Goal: Task Accomplishment & Management: Manage account settings

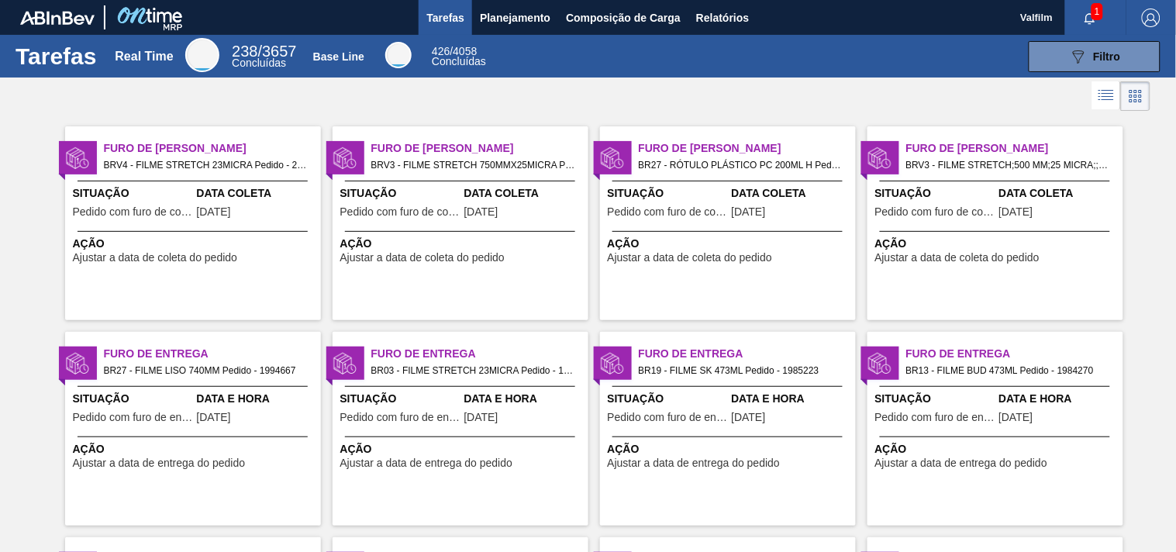
click at [499, 160] on span "BRV3 - FILME STRETCH 750MMX25MICRA Pedido - 1998317" at bounding box center [473, 165] width 205 height 17
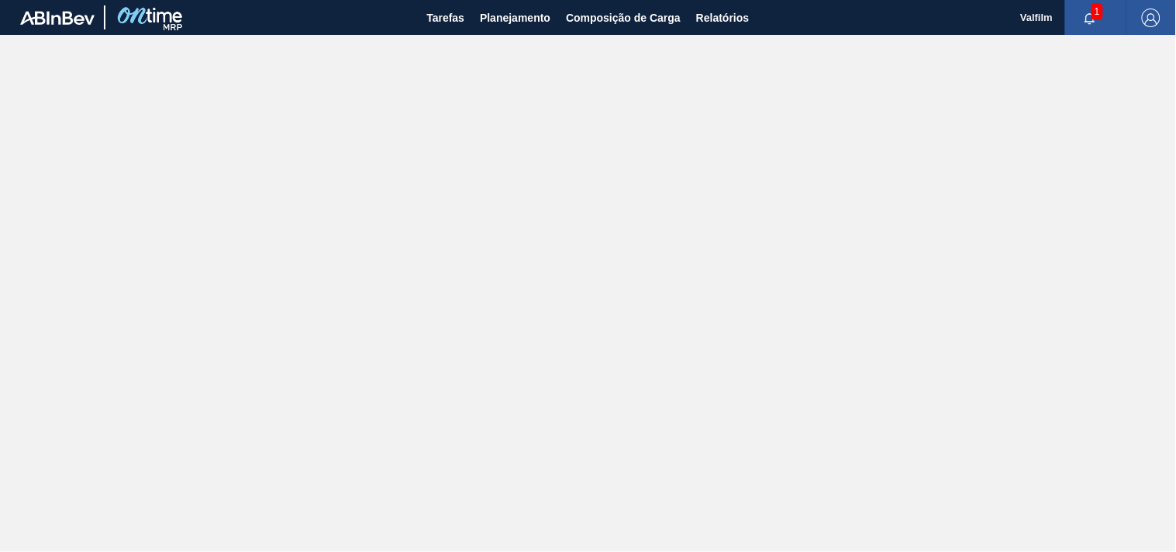
click at [515, 187] on main "Tarefas Planejamento Composição de Carga Relatórios Valfilm 1 Marcar todas como…" at bounding box center [588, 276] width 1176 height 552
click at [460, 23] on span "Tarefas" at bounding box center [445, 18] width 38 height 19
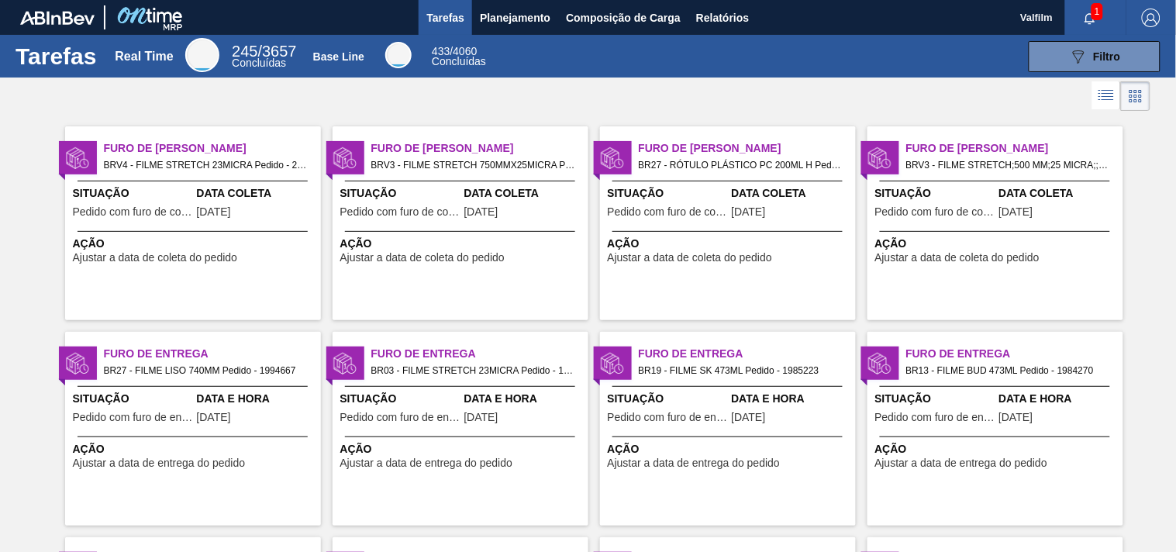
click at [248, 256] on div "Ação Ajustar a data de coleta do pedido" at bounding box center [195, 250] width 244 height 28
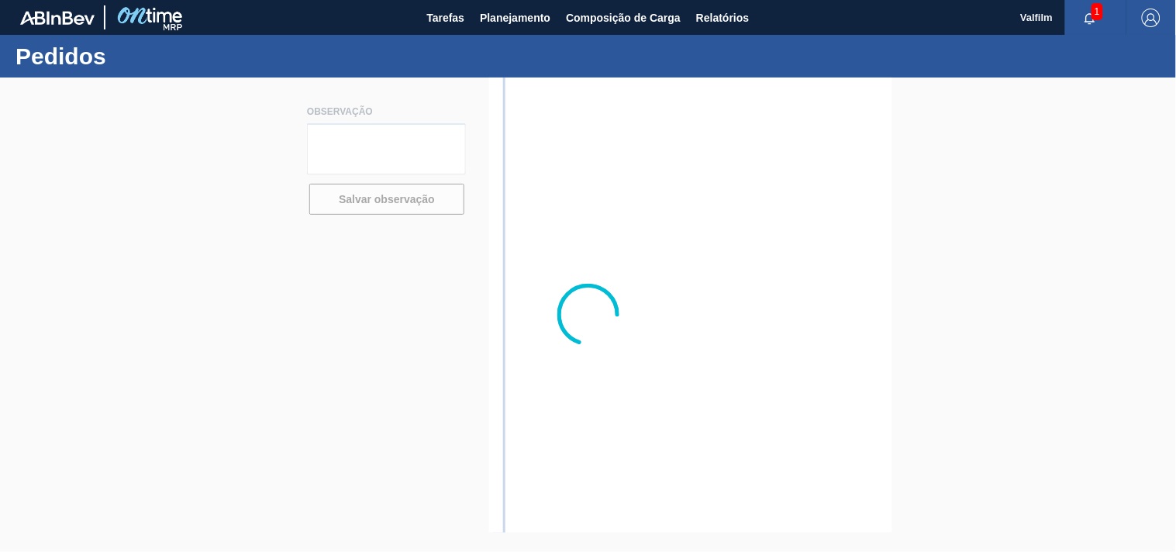
type textarea "ATRASO NAVIO - OMISSAO PORTO - NOVA ATRACAÇÃO 23/8"
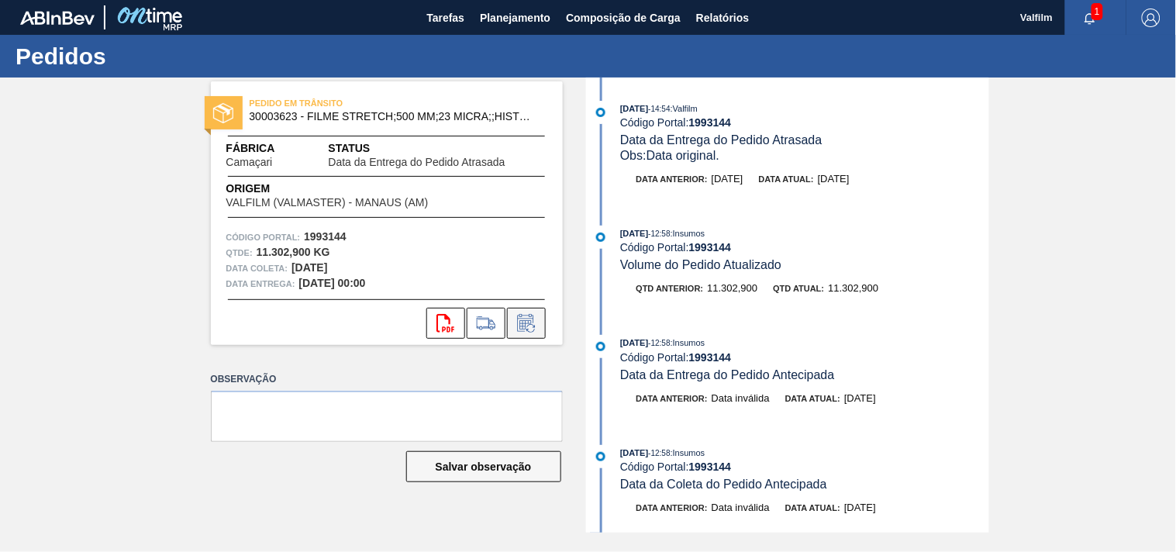
click at [527, 330] on icon at bounding box center [526, 323] width 25 height 19
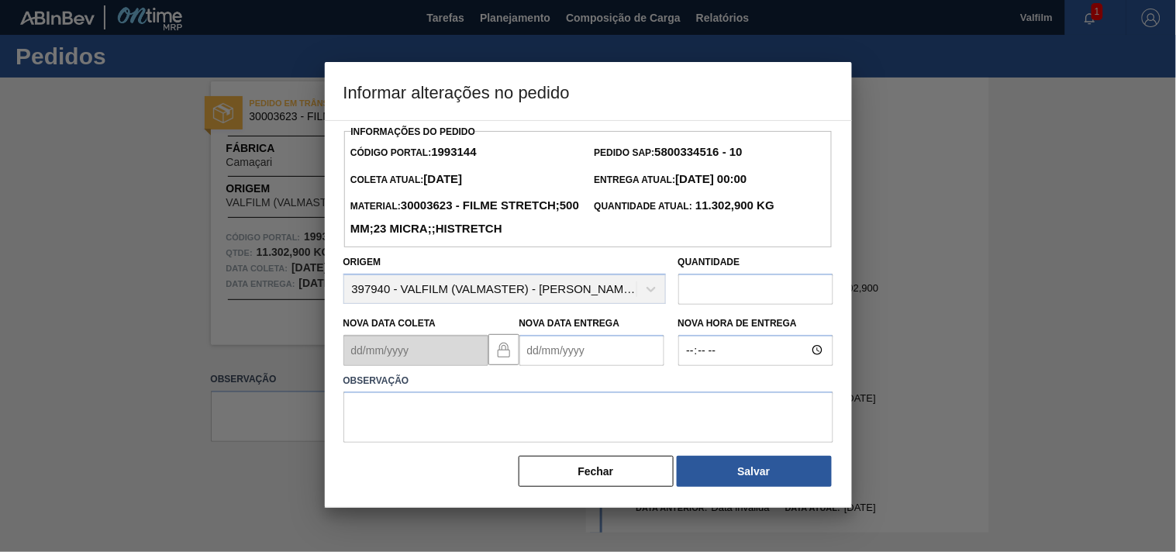
click at [533, 366] on Entrega1993144 "Nova Data Entrega" at bounding box center [591, 350] width 145 height 31
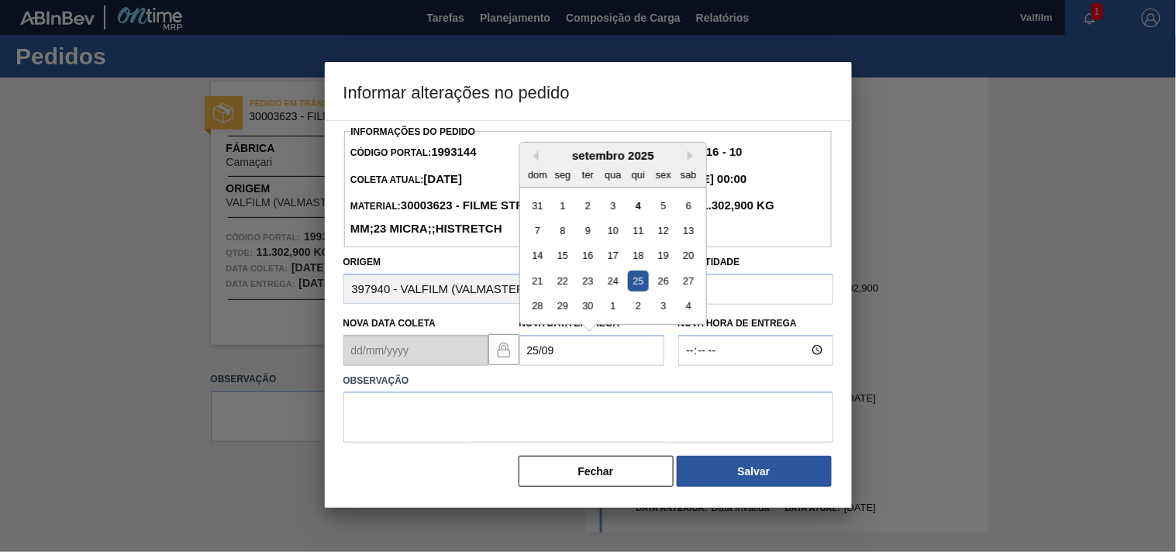
click at [636, 291] on div "25" at bounding box center [637, 281] width 21 height 21
type Entrega1993144 "25/09/2025"
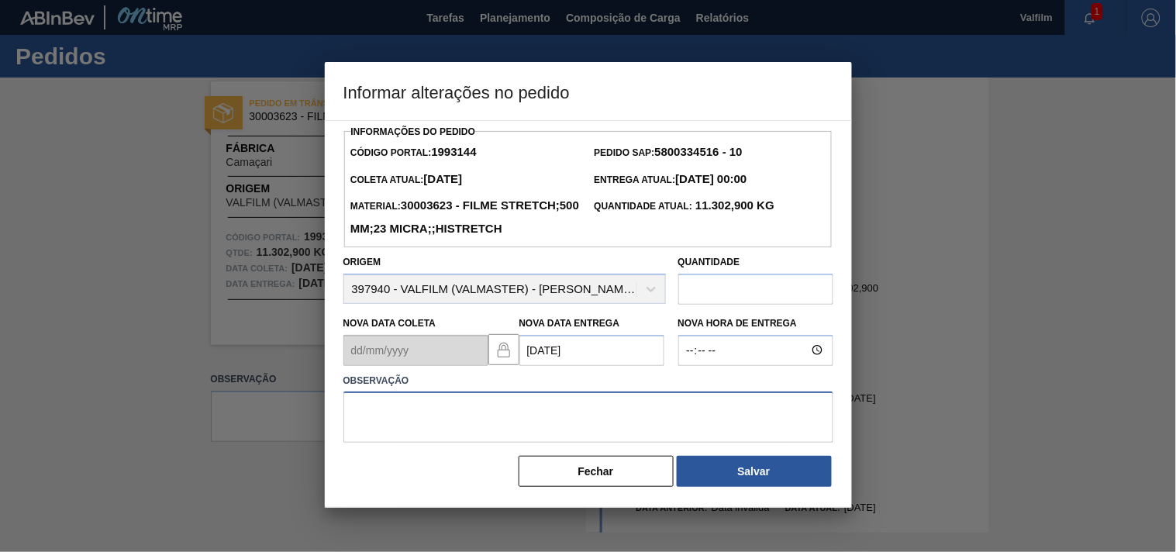
click at [424, 443] on textarea at bounding box center [588, 416] width 490 height 51
type textarea "S"
type textarea "ajuste entrega - otimização card / veiculo."
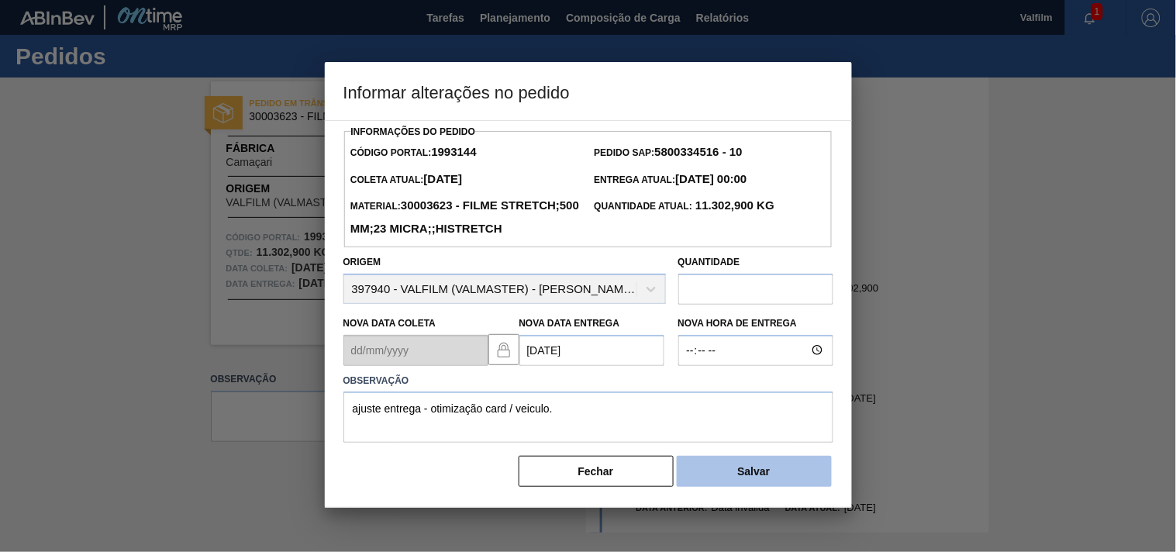
click at [774, 487] on button "Salvar" at bounding box center [754, 471] width 155 height 31
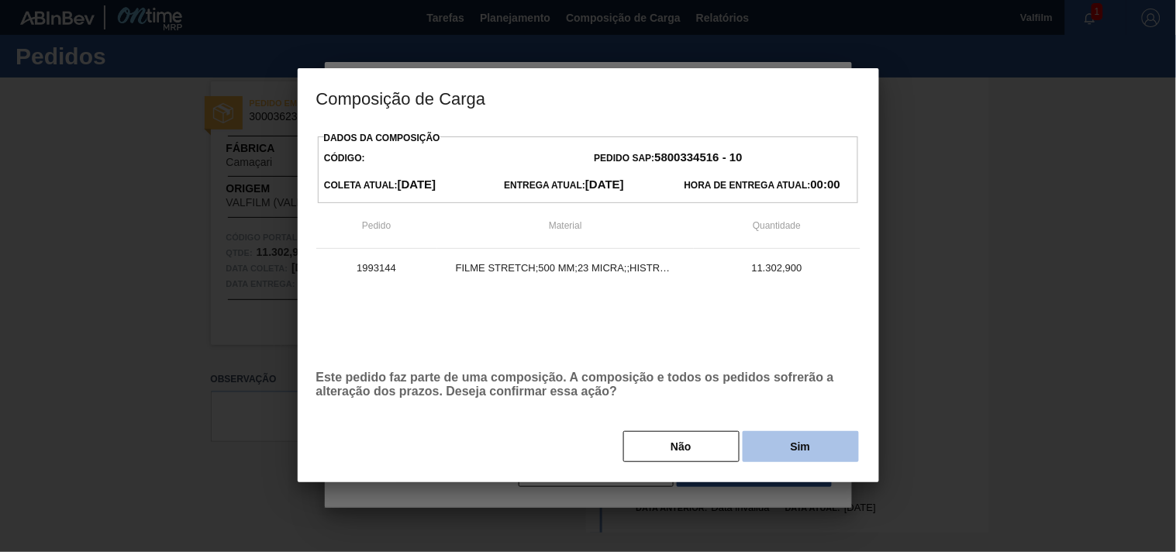
click at [788, 462] on button "Sim" at bounding box center [801, 446] width 116 height 31
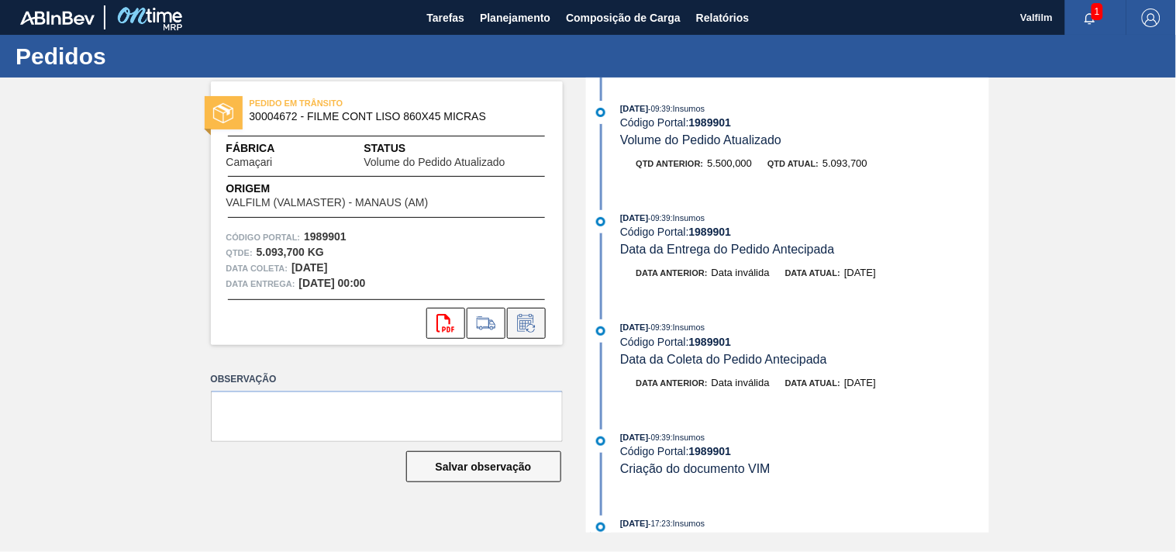
click at [535, 332] on button at bounding box center [526, 323] width 39 height 31
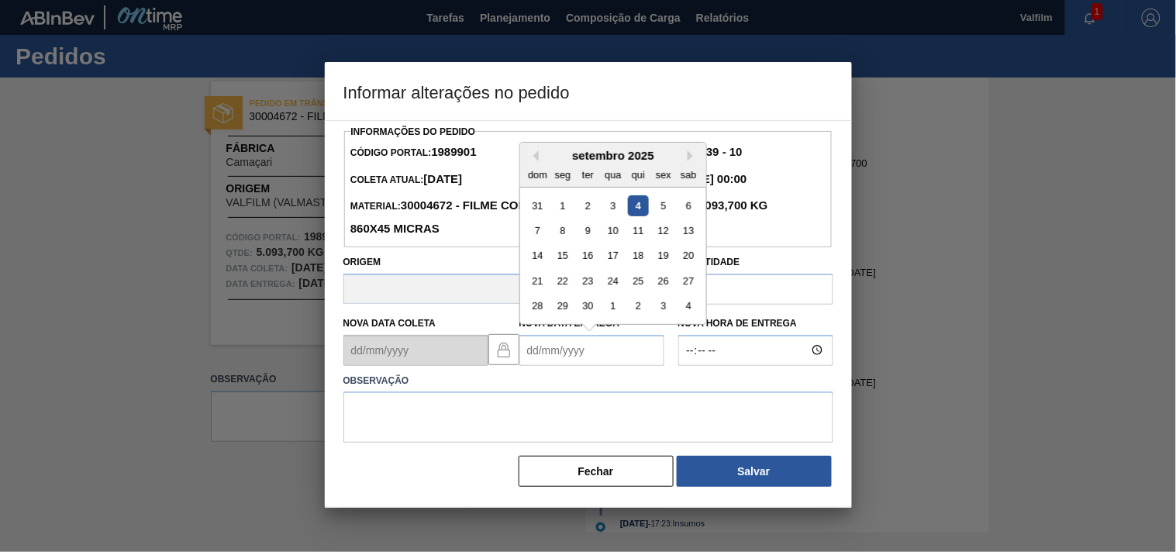
click at [545, 350] on Entrega1989901 "Nova Data Entrega" at bounding box center [591, 350] width 145 height 31
click at [560, 258] on div "15" at bounding box center [562, 255] width 21 height 21
type Entrega1989901 "15/09/2025"
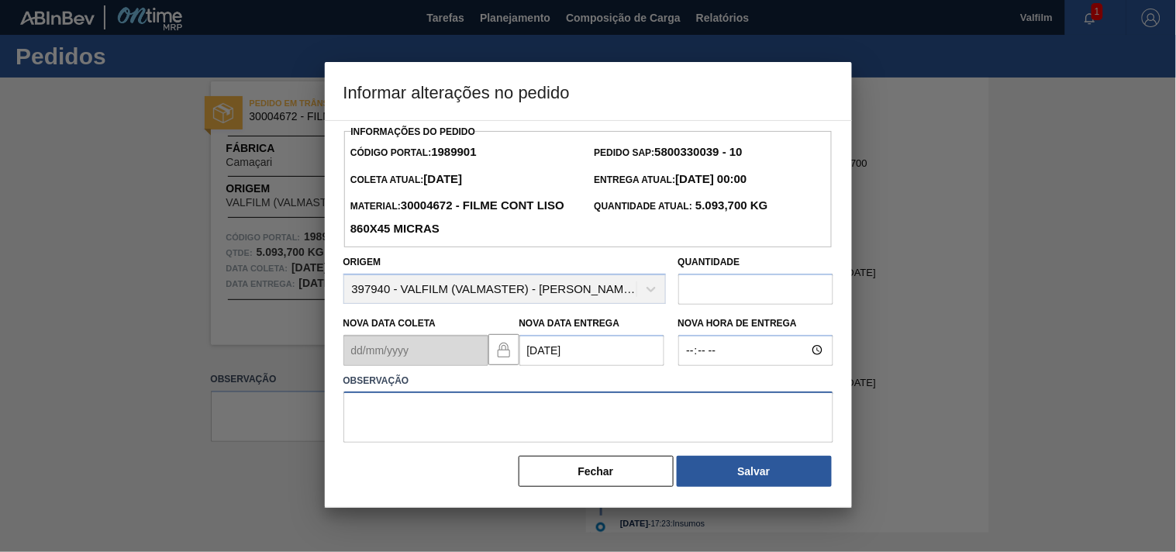
click at [428, 415] on textarea at bounding box center [588, 416] width 490 height 51
click at [389, 430] on textarea at bounding box center [588, 416] width 490 height 51
paste textarea "Ajuste entrega ( otimização card / veiculo )."
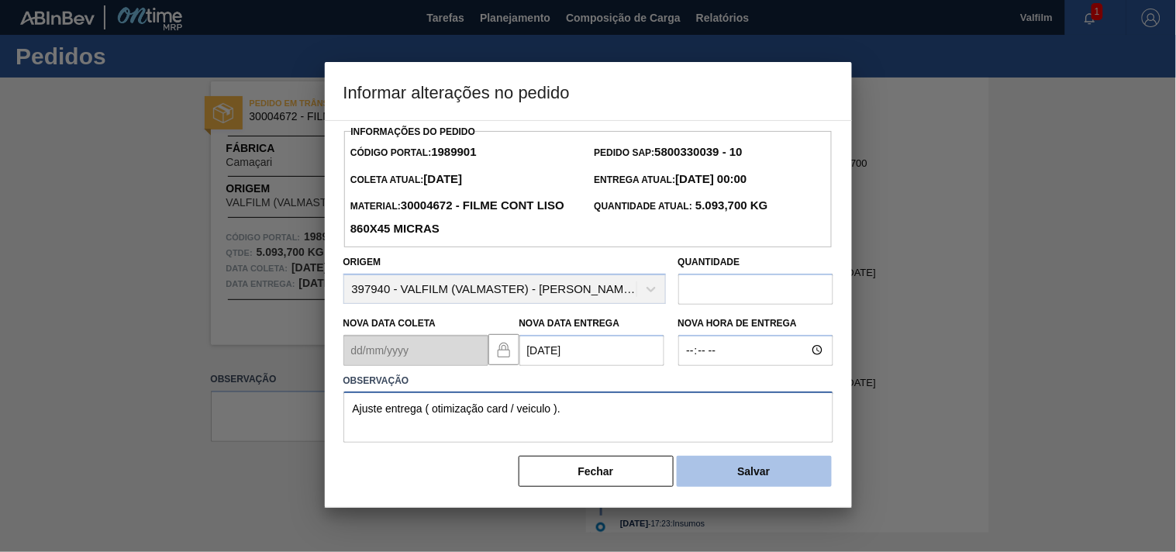
type textarea "Ajuste entrega ( otimização card / veiculo )."
click at [770, 477] on button "Salvar" at bounding box center [754, 471] width 155 height 31
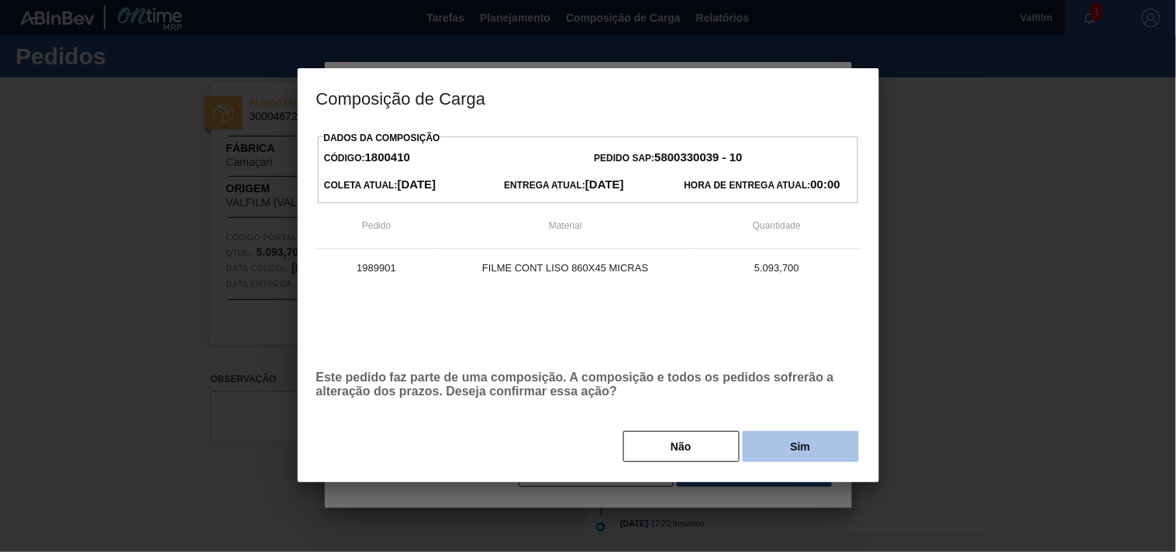
click at [776, 442] on button "Sim" at bounding box center [801, 446] width 116 height 31
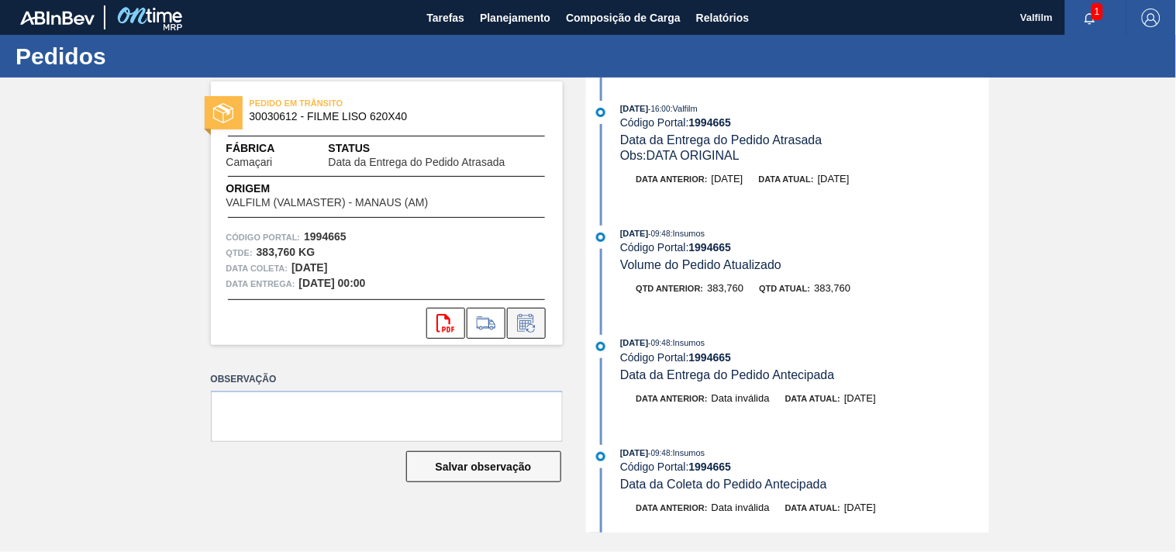
click at [520, 324] on icon at bounding box center [526, 323] width 25 height 19
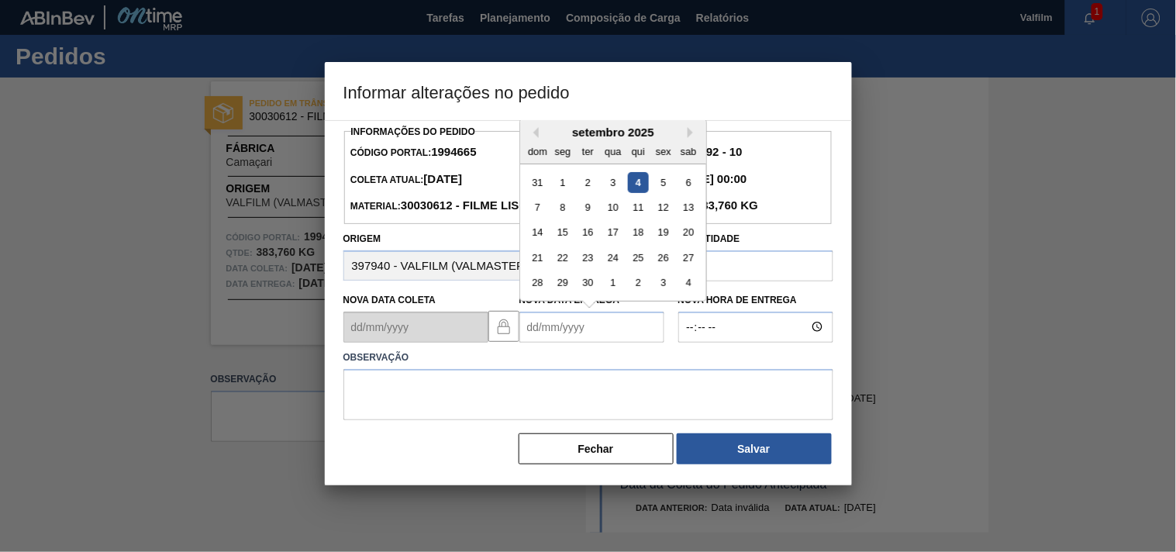
click at [531, 343] on Entrega1994665 "Nova Data Entrega" at bounding box center [591, 327] width 145 height 31
click at [558, 243] on div "15" at bounding box center [562, 232] width 21 height 21
type Entrega1994665 "15/09/2025"
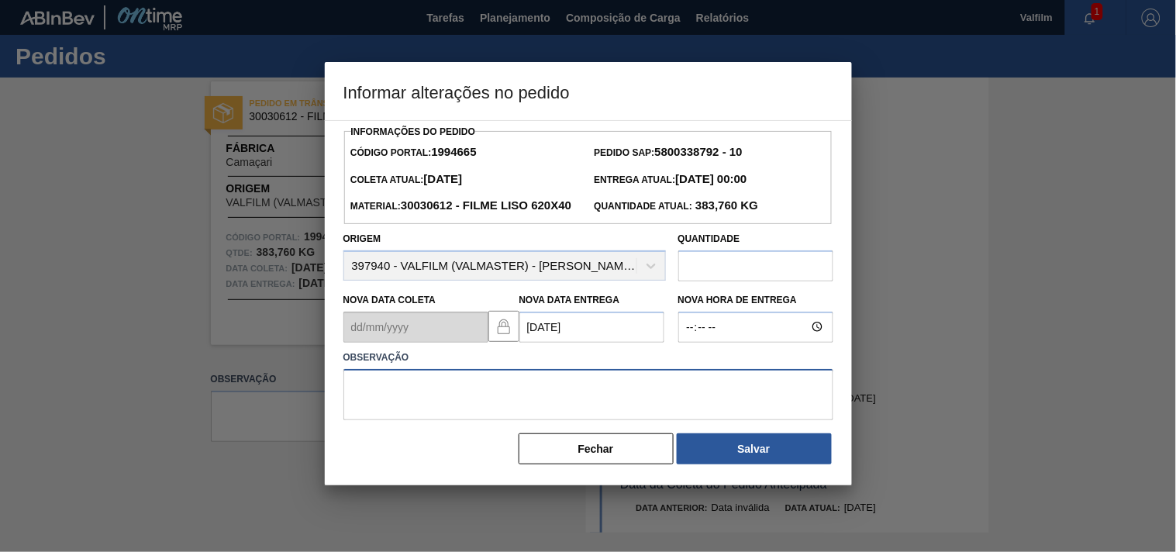
click at [381, 420] on textarea at bounding box center [588, 394] width 490 height 51
paste textarea "Ajuste entrega ( otimização card / veiculo )."
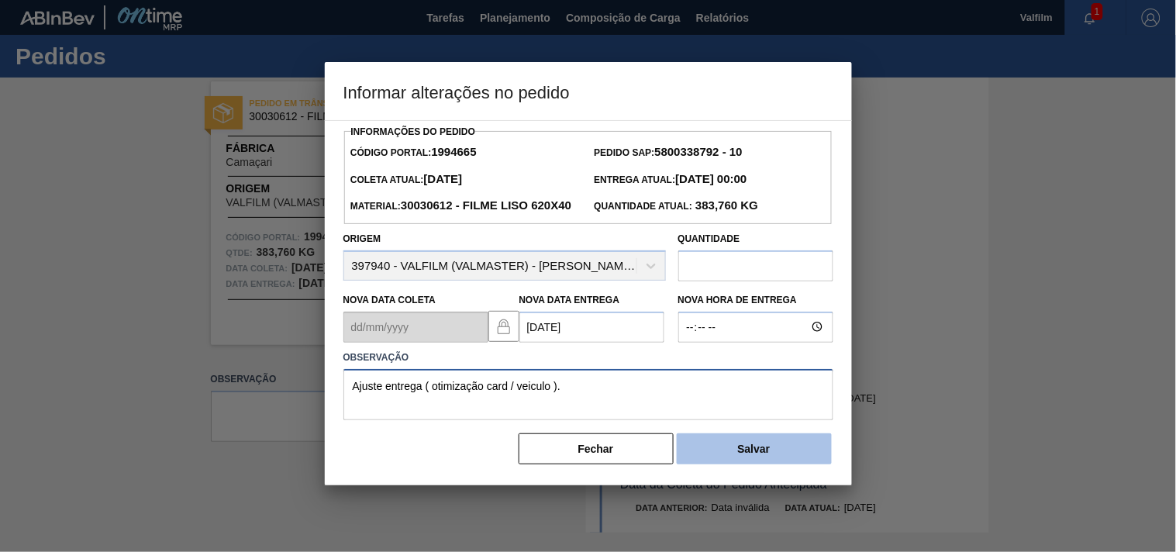
type textarea "Ajuste entrega ( otimização card / veiculo )."
click at [791, 464] on button "Salvar" at bounding box center [754, 448] width 155 height 31
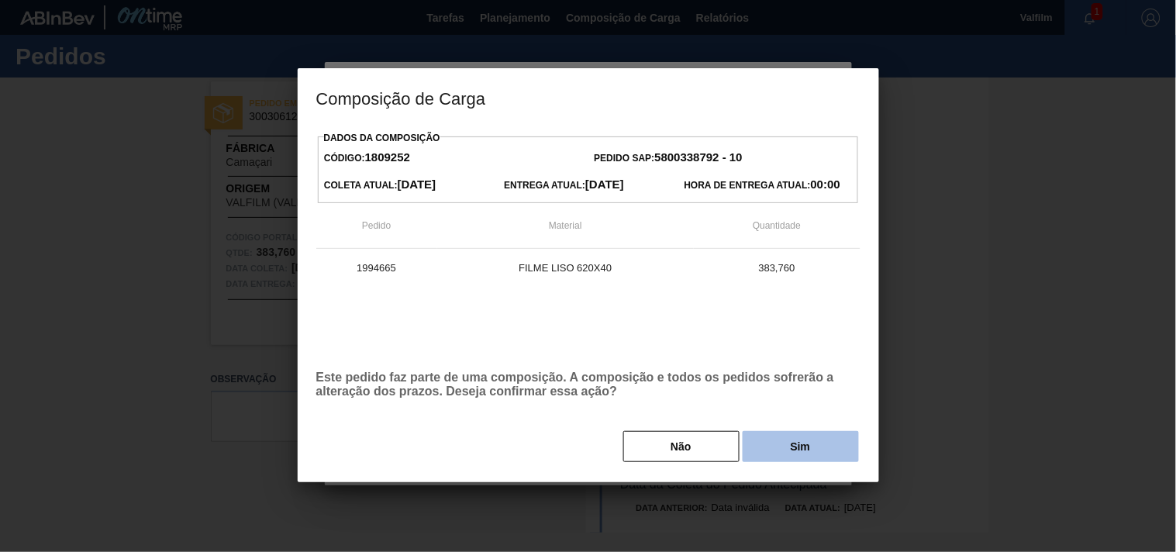
click at [803, 440] on button "Sim" at bounding box center [801, 446] width 116 height 31
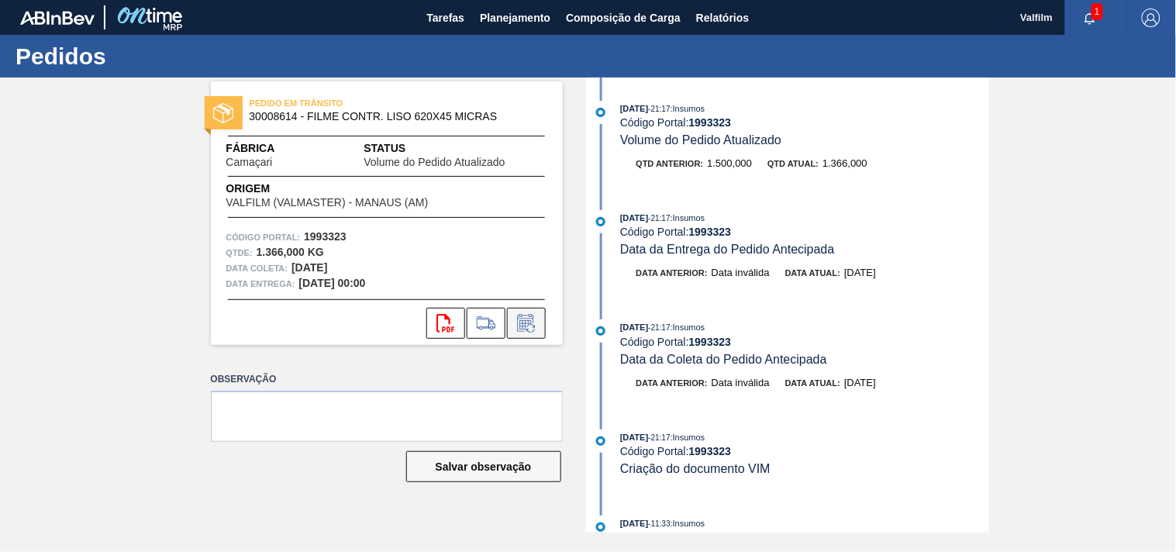
click at [518, 322] on icon at bounding box center [526, 323] width 25 height 19
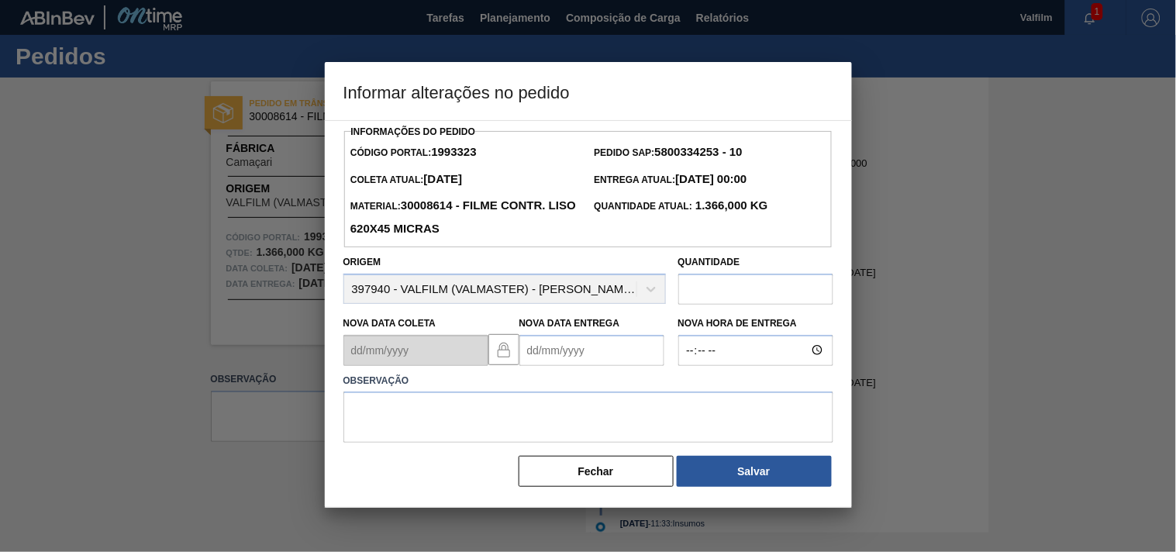
drag, startPoint x: 553, startPoint y: 367, endPoint x: 544, endPoint y: 368, distance: 9.3
click at [544, 366] on Entrega1993323 "Nova Data Entrega" at bounding box center [591, 350] width 145 height 31
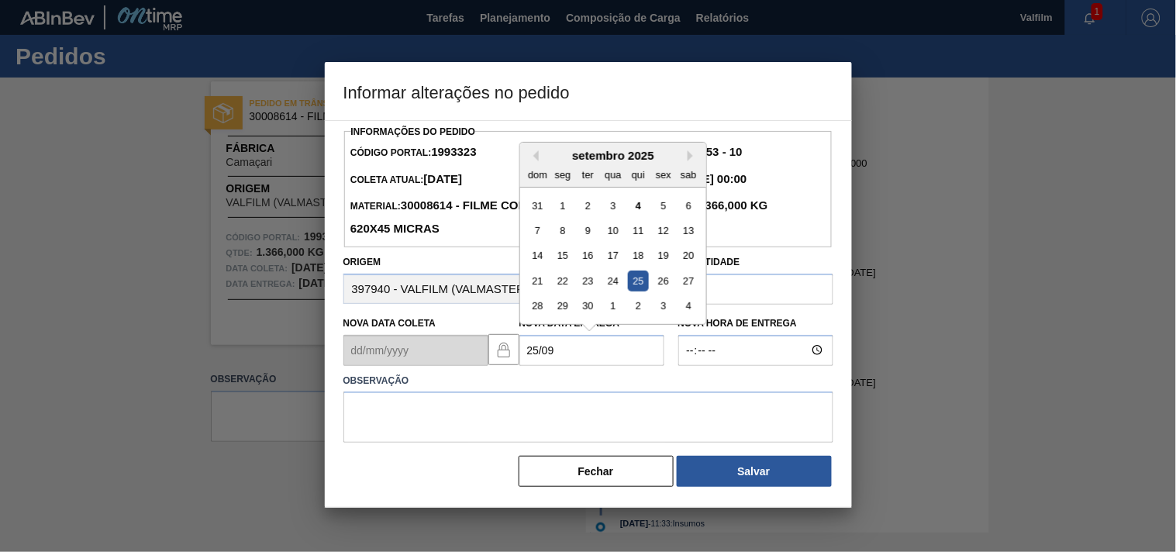
click at [631, 284] on div "25" at bounding box center [637, 281] width 21 height 21
type Entrega1993323 "25/09/2025"
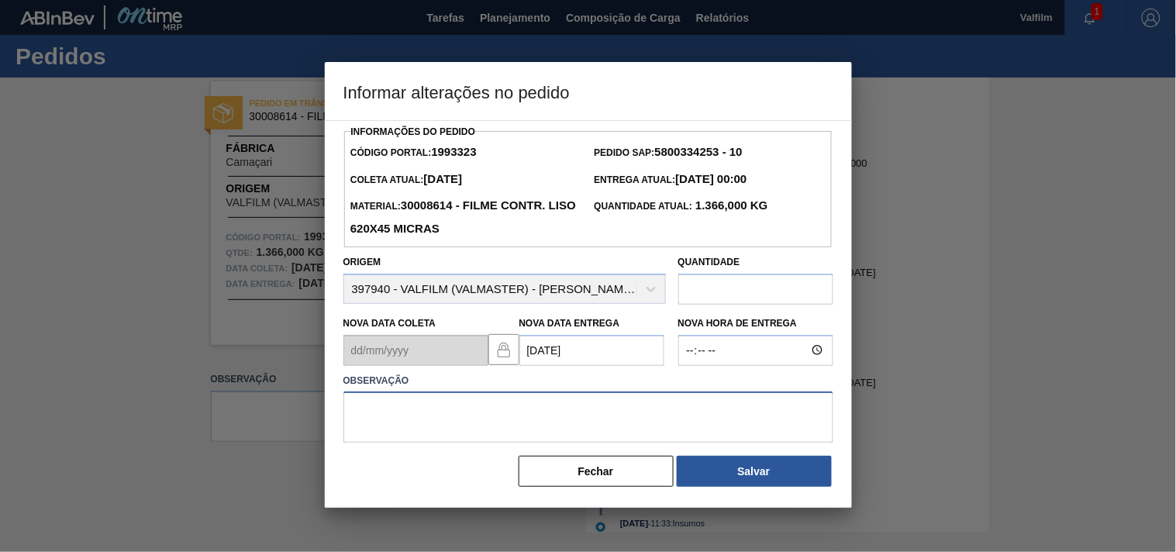
click at [409, 414] on textarea at bounding box center [588, 416] width 490 height 51
click at [427, 413] on textarea at bounding box center [588, 416] width 490 height 51
paste textarea "Ajuste entrega ( atraso navio/conteiner )."
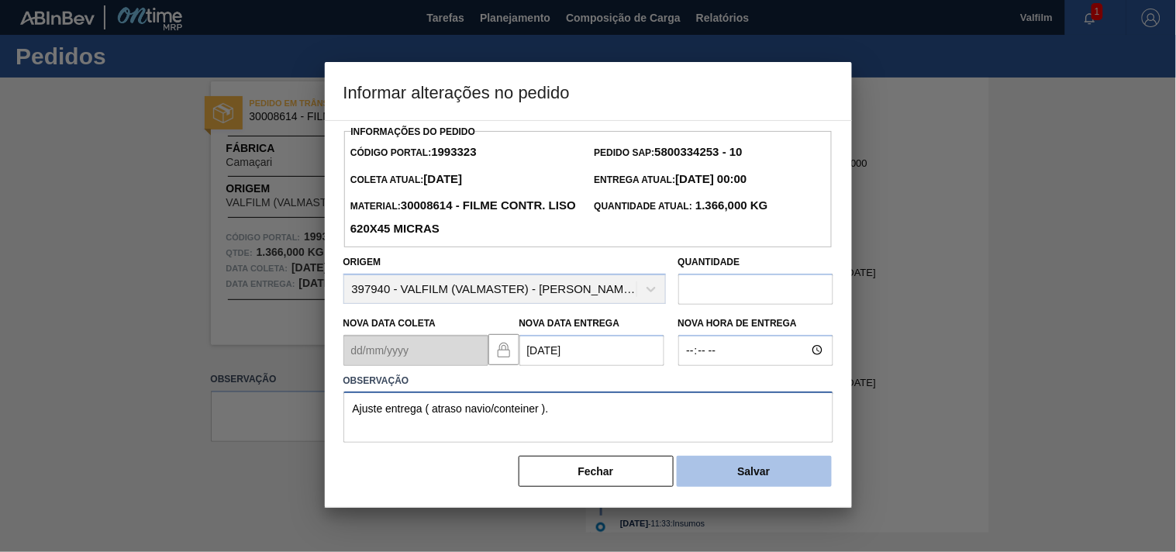
type textarea "Ajuste entrega ( atraso navio/conteiner )."
click at [735, 474] on button "Salvar" at bounding box center [754, 471] width 155 height 31
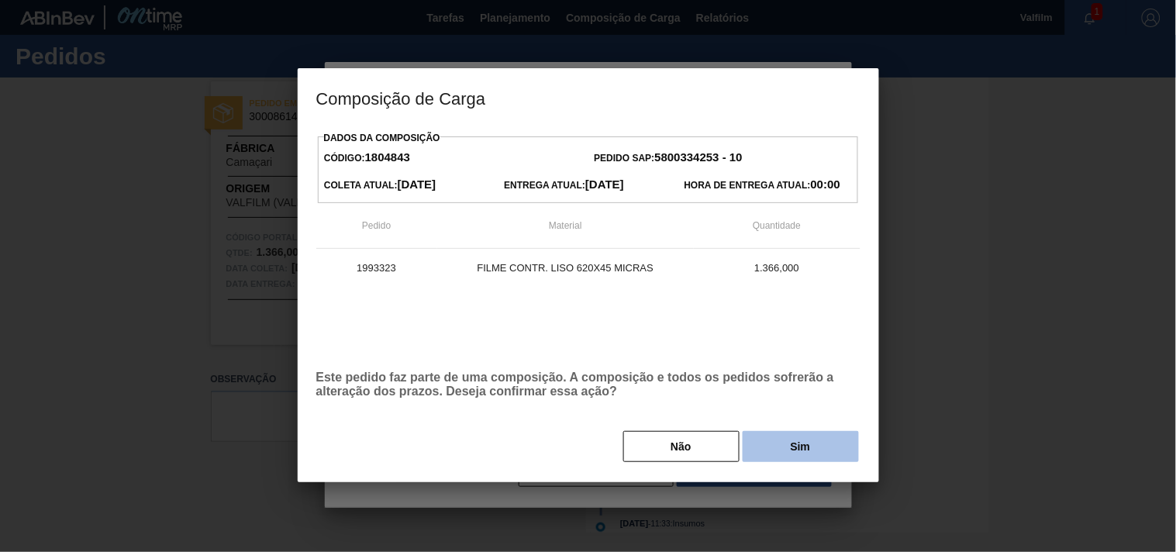
click at [786, 451] on button "Sim" at bounding box center [801, 446] width 116 height 31
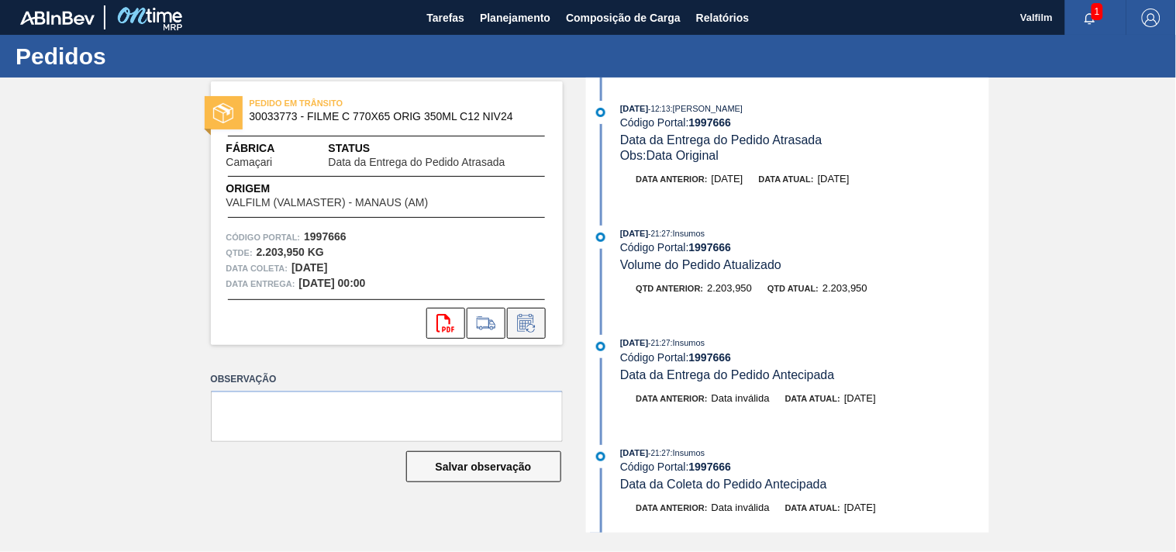
click at [530, 326] on icon at bounding box center [526, 323] width 25 height 19
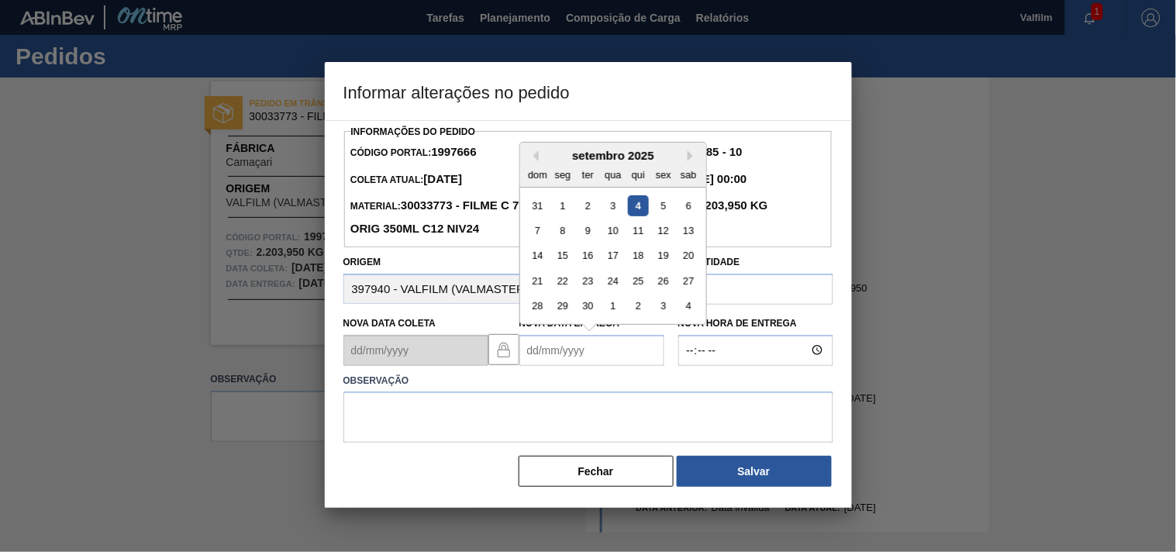
click at [532, 360] on Entrega1997666 "Nova Data Entrega" at bounding box center [591, 350] width 145 height 31
click at [568, 261] on div "15" at bounding box center [562, 255] width 21 height 21
type Entrega1997666 "[DATE]"
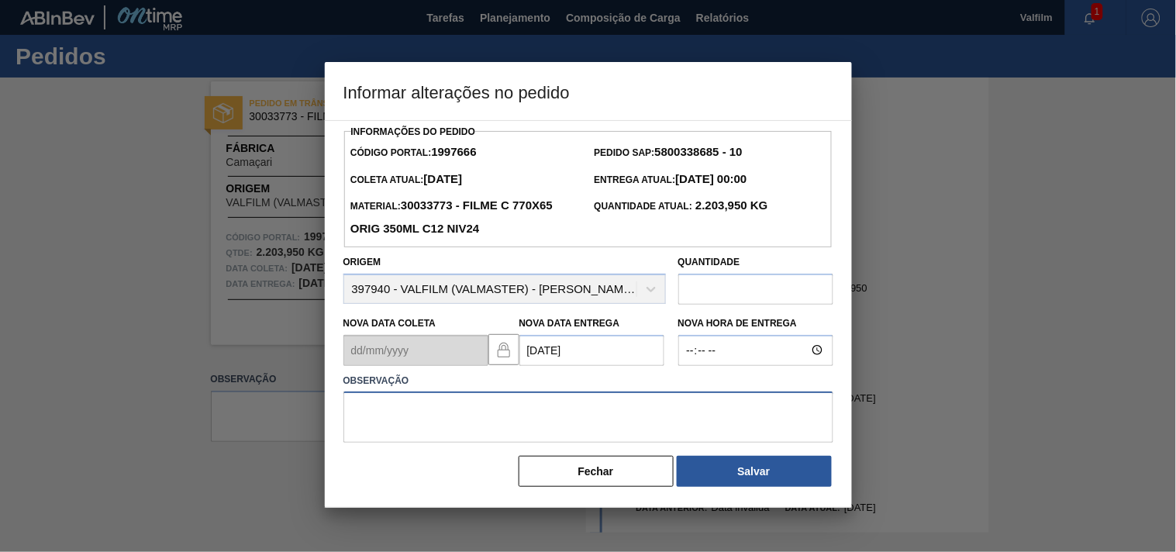
click at [420, 419] on textarea at bounding box center [588, 416] width 490 height 51
type textarea "ajuste entrega - antecipação cliente."
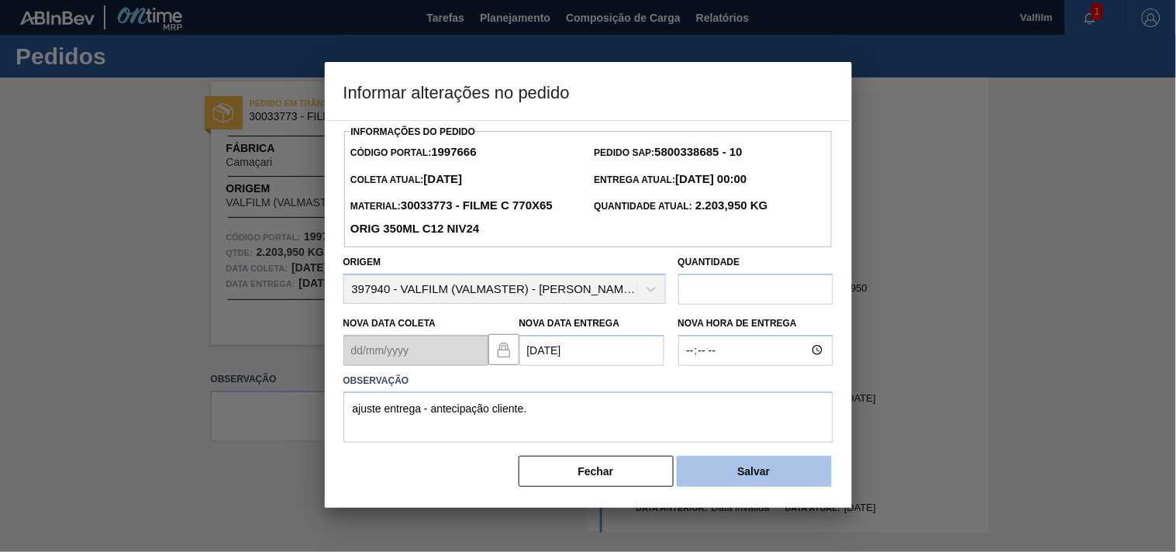
click at [753, 477] on button "Salvar" at bounding box center [754, 471] width 155 height 31
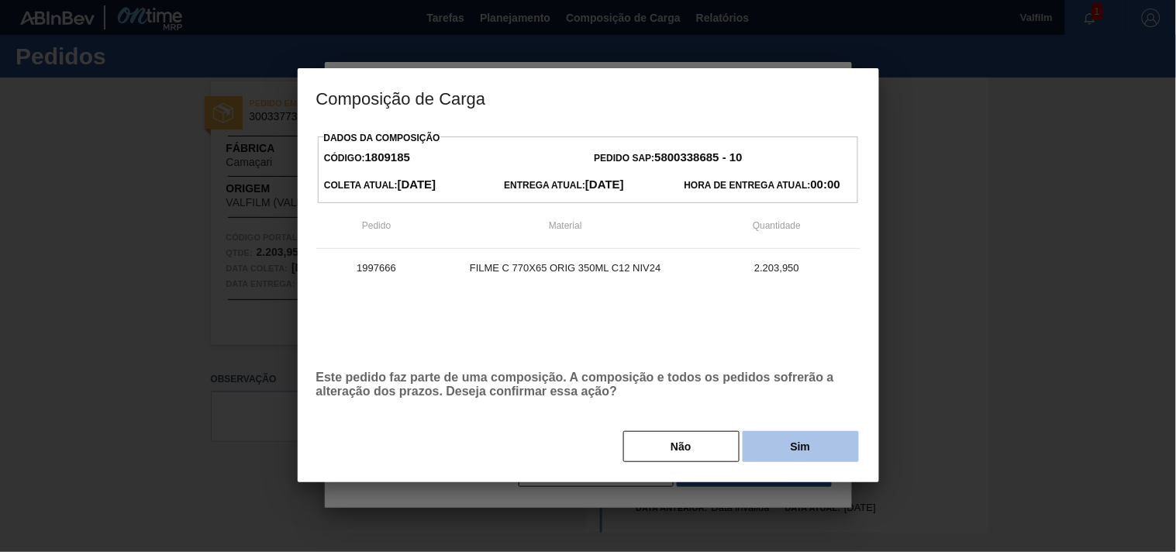
click at [784, 447] on button "Sim" at bounding box center [801, 446] width 116 height 31
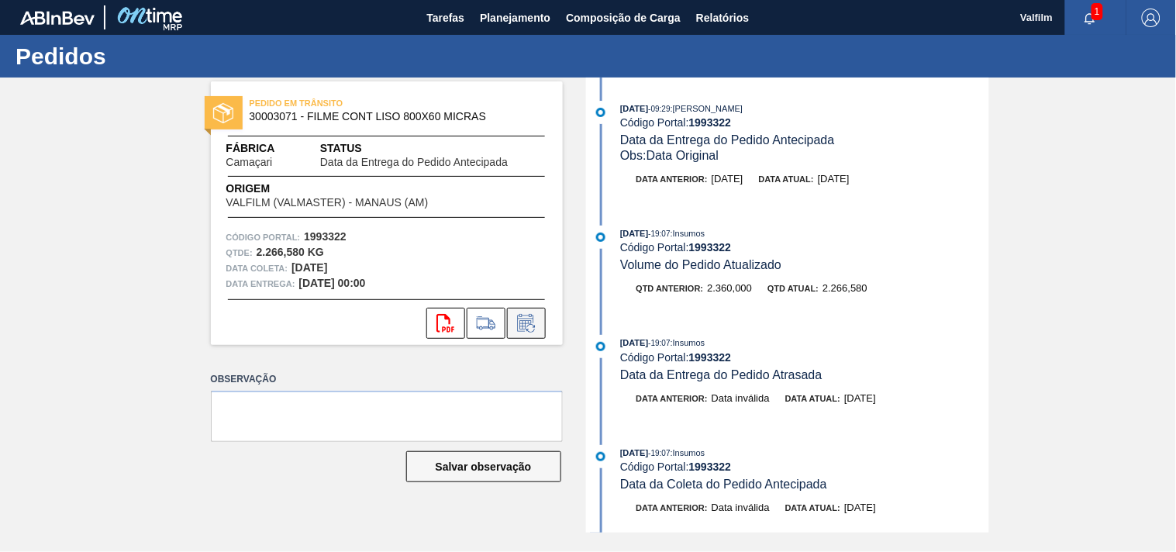
click at [521, 335] on button at bounding box center [526, 323] width 39 height 31
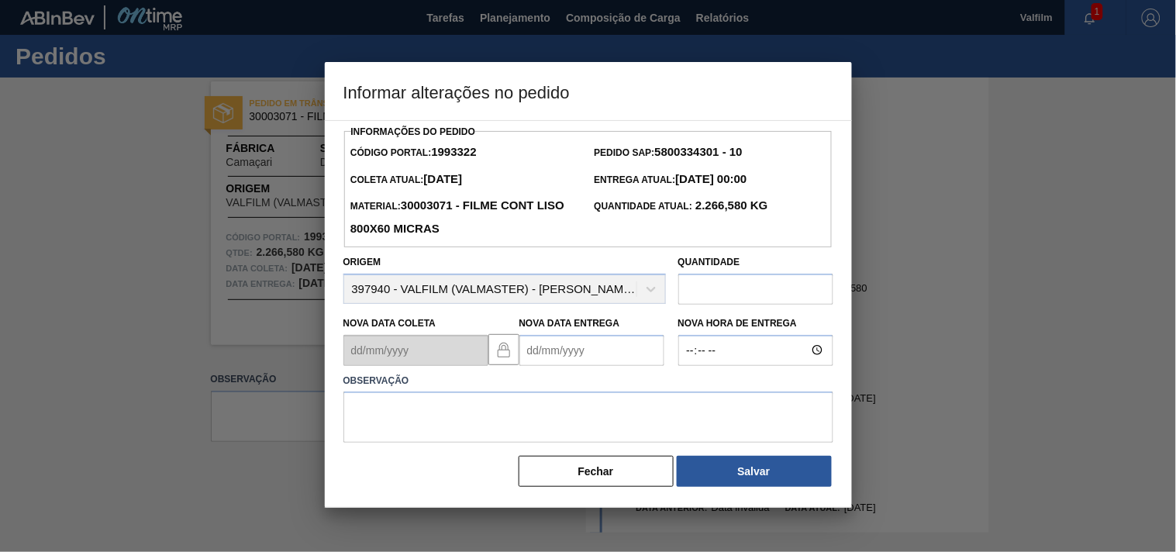
click at [560, 352] on Entrega1993322 "Nova Data Entrega" at bounding box center [591, 350] width 145 height 31
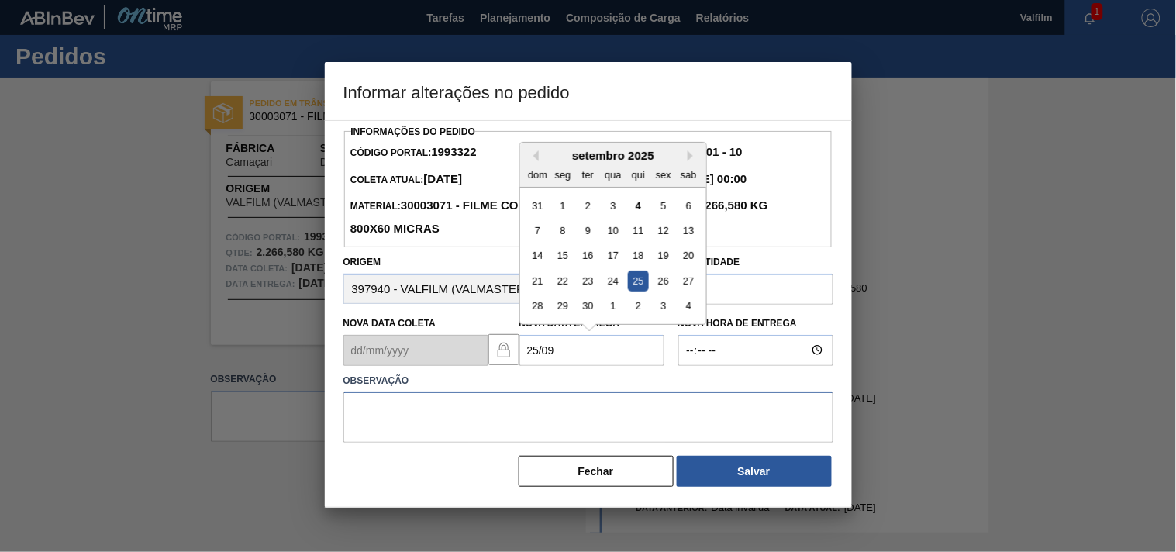
type Entrega1993322 "25/09/2025"
click at [475, 416] on textarea at bounding box center [588, 416] width 490 height 51
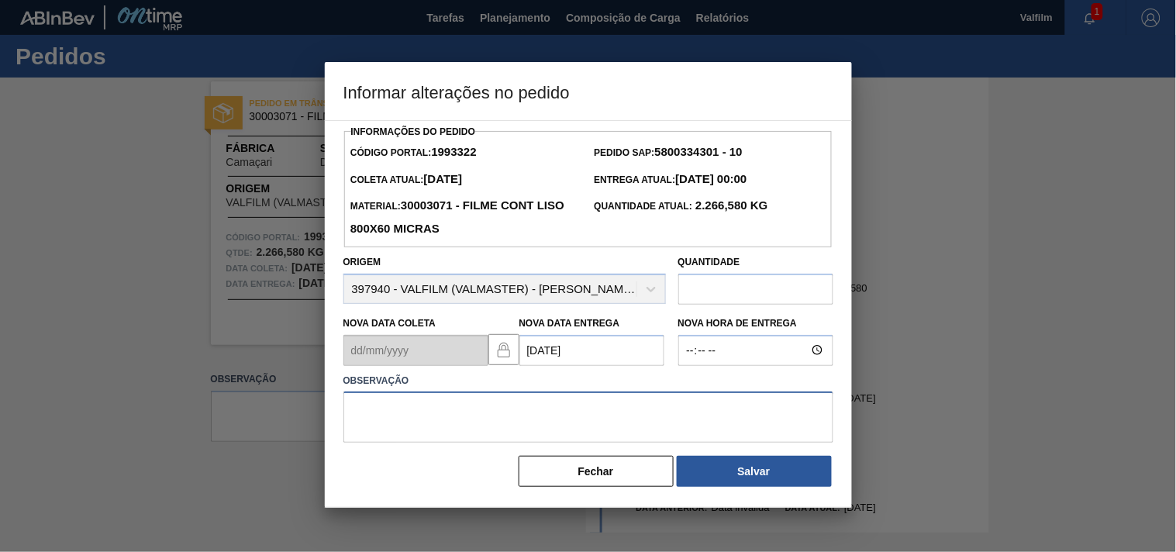
paste textarea "Ajuste entrega ( atraso navio/conteiner )."
drag, startPoint x: 433, startPoint y: 412, endPoint x: 540, endPoint y: 409, distance: 107.8
click at [540, 409] on textarea "Ajuste entrega ( atraso navio/conteiner )." at bounding box center [588, 416] width 490 height 51
type textarea "Ajuste entrega ( navio atraca 20/09 )."
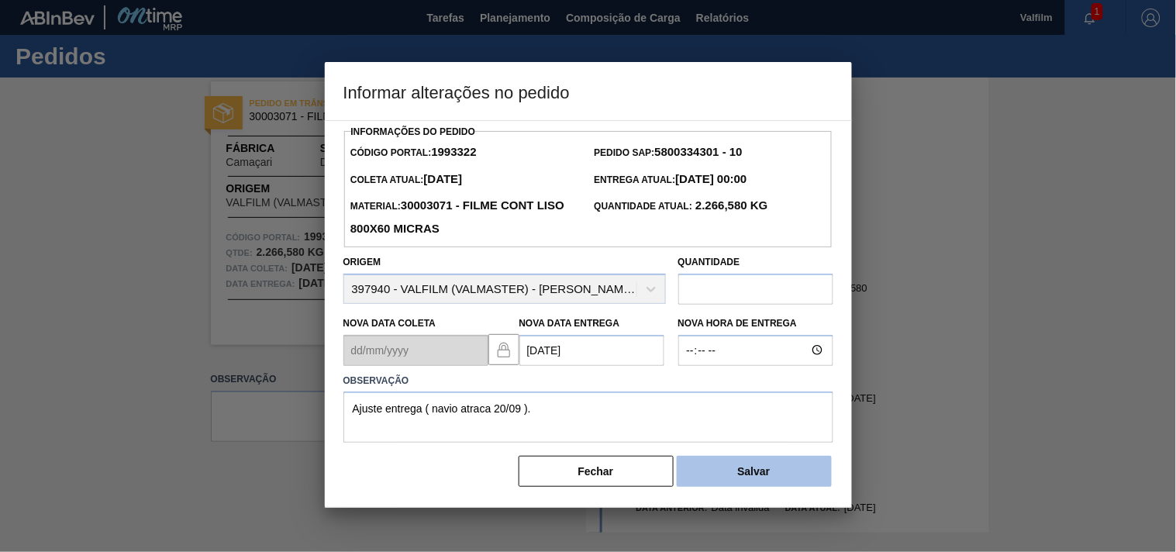
click at [706, 474] on button "Salvar" at bounding box center [754, 471] width 155 height 31
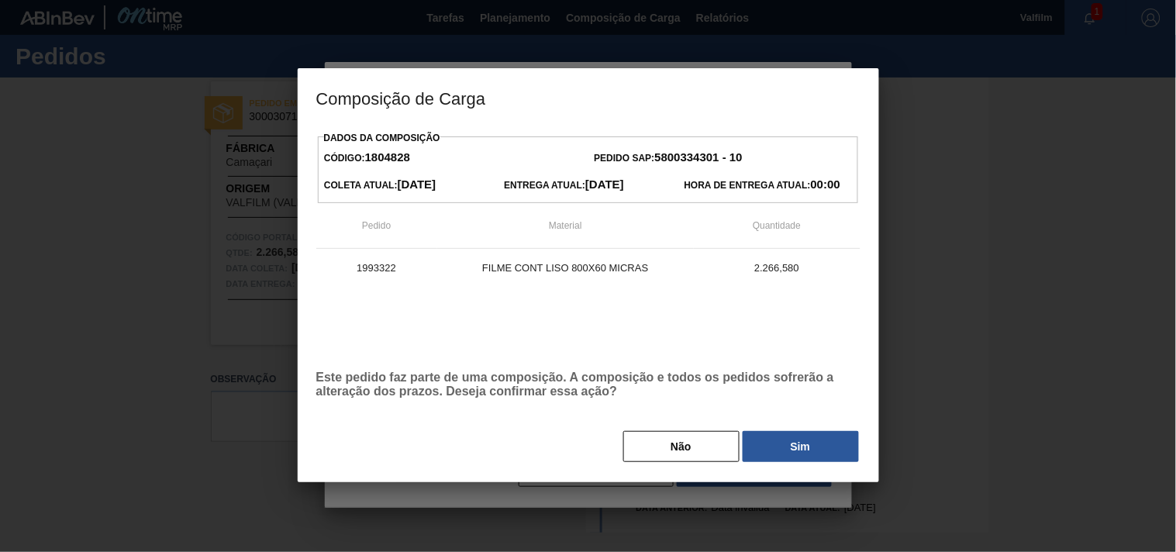
click at [769, 440] on button "Sim" at bounding box center [801, 446] width 116 height 31
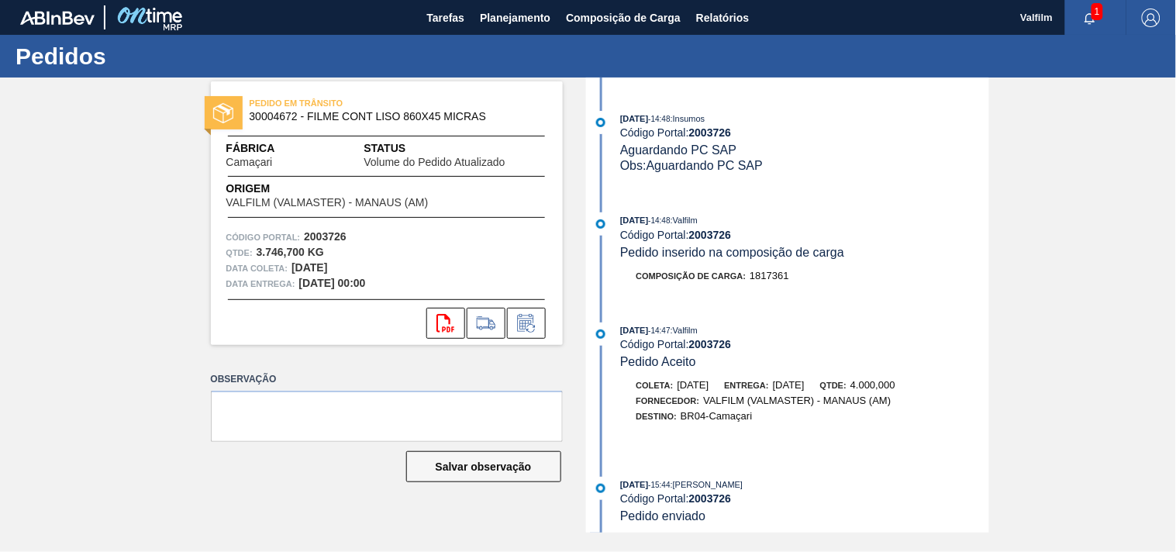
scroll to position [688, 0]
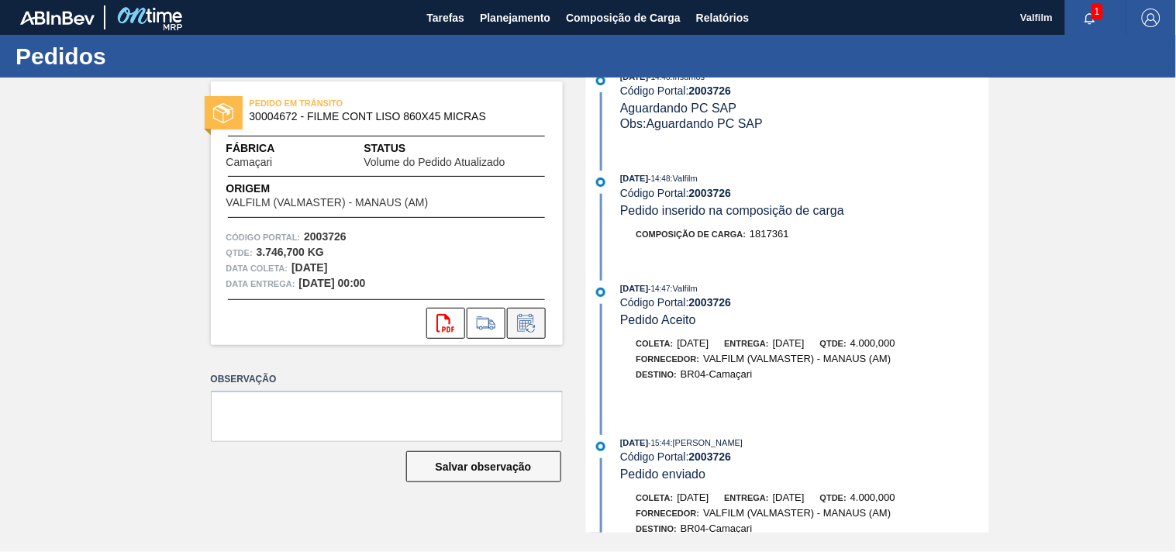
click at [524, 326] on icon at bounding box center [526, 323] width 25 height 19
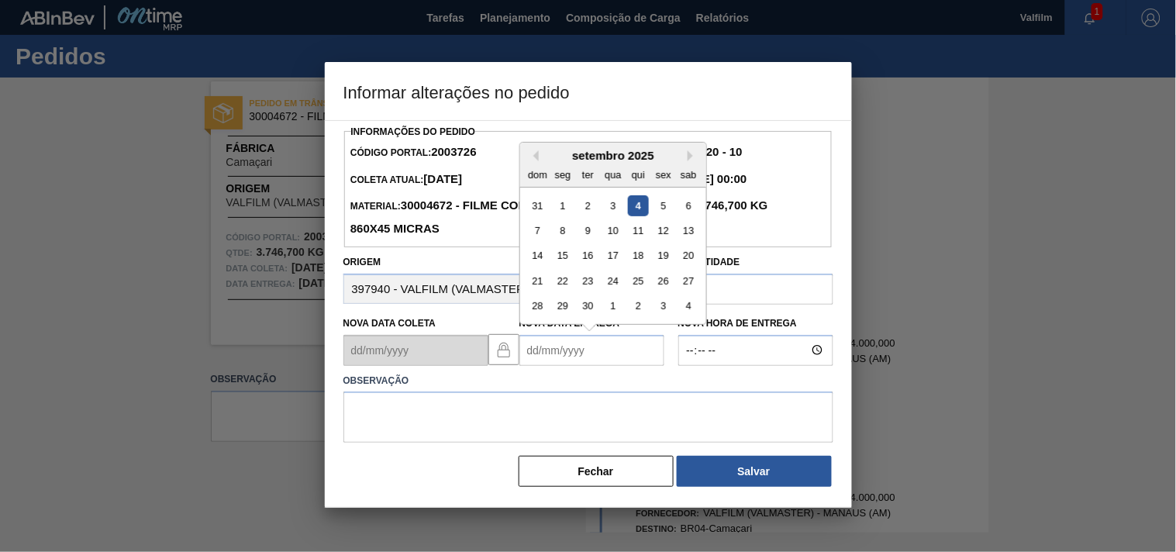
click at [553, 350] on Entrega2003726 "Nova Data Entrega" at bounding box center [591, 350] width 145 height 31
click at [584, 236] on div "7" at bounding box center [587, 230] width 21 height 21
type Entrega2003726 "07/10/2025"
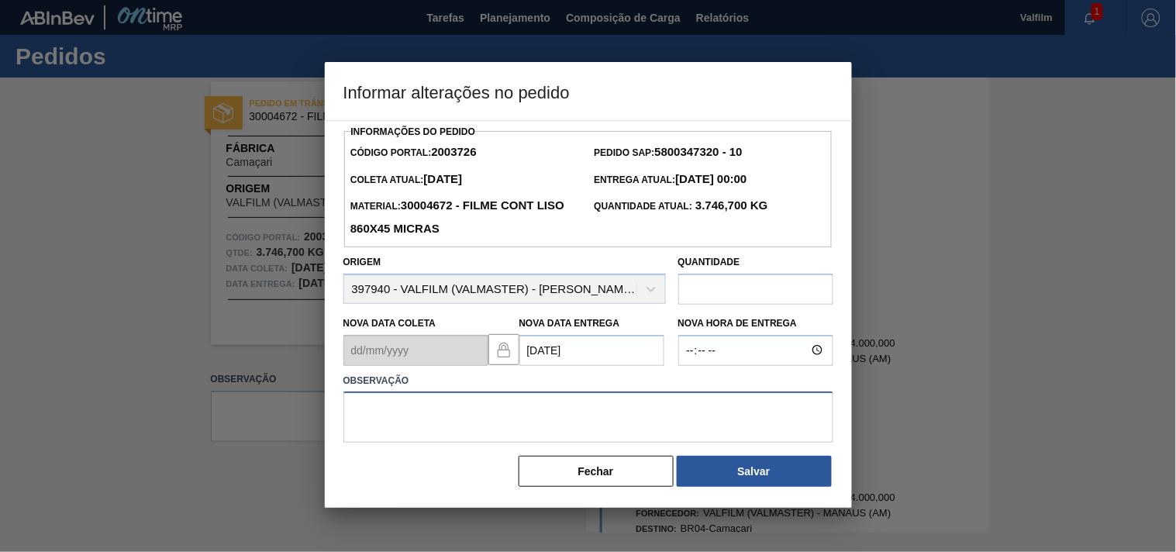
click at [409, 428] on textarea at bounding box center [588, 416] width 490 height 51
type textarea "Data Original."
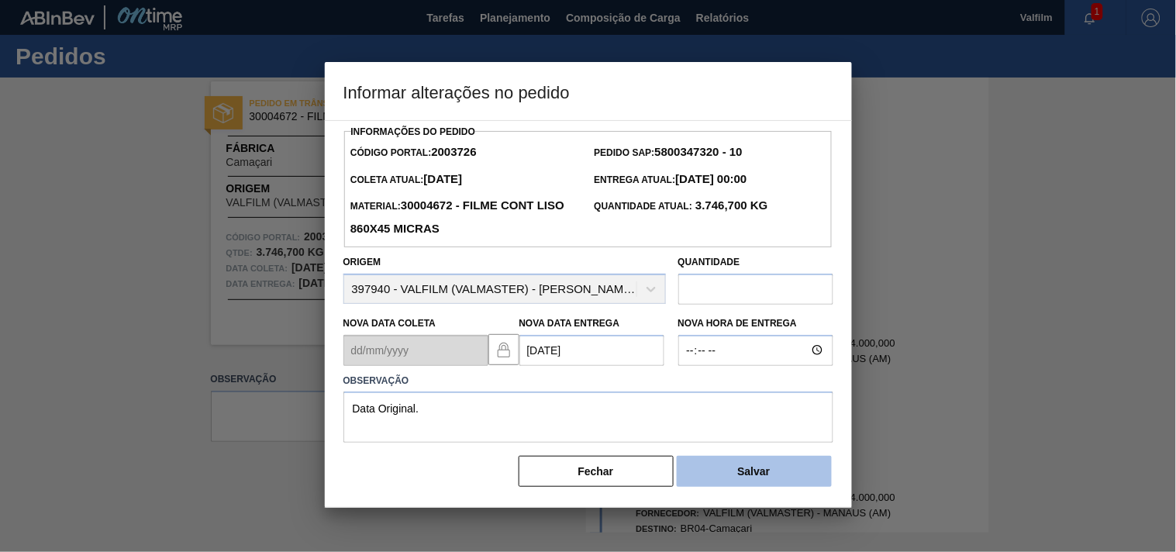
click at [756, 484] on button "Salvar" at bounding box center [754, 471] width 155 height 31
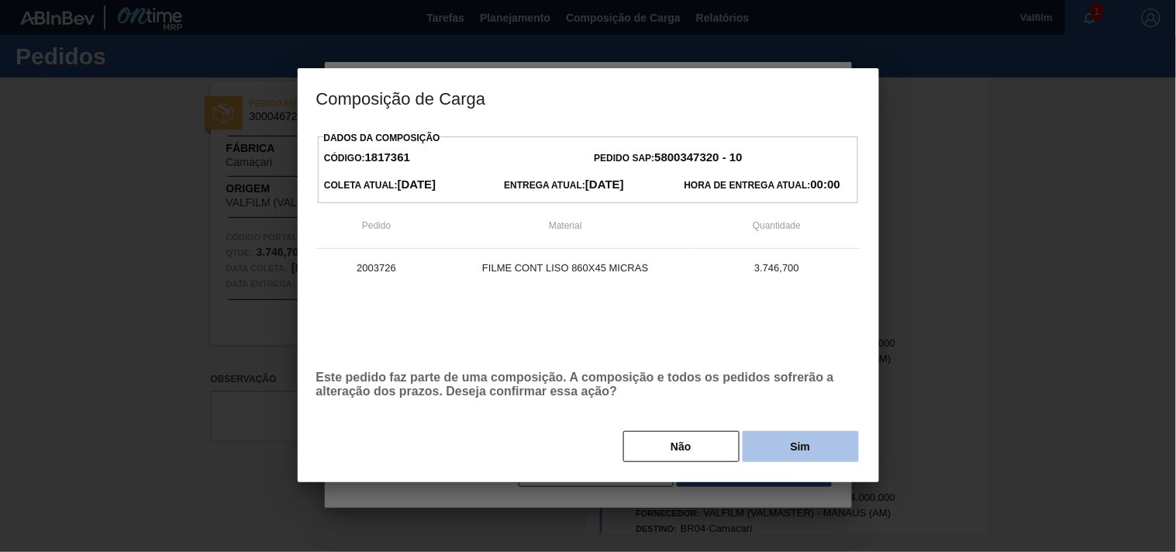
click at [779, 447] on button "Sim" at bounding box center [801, 446] width 116 height 31
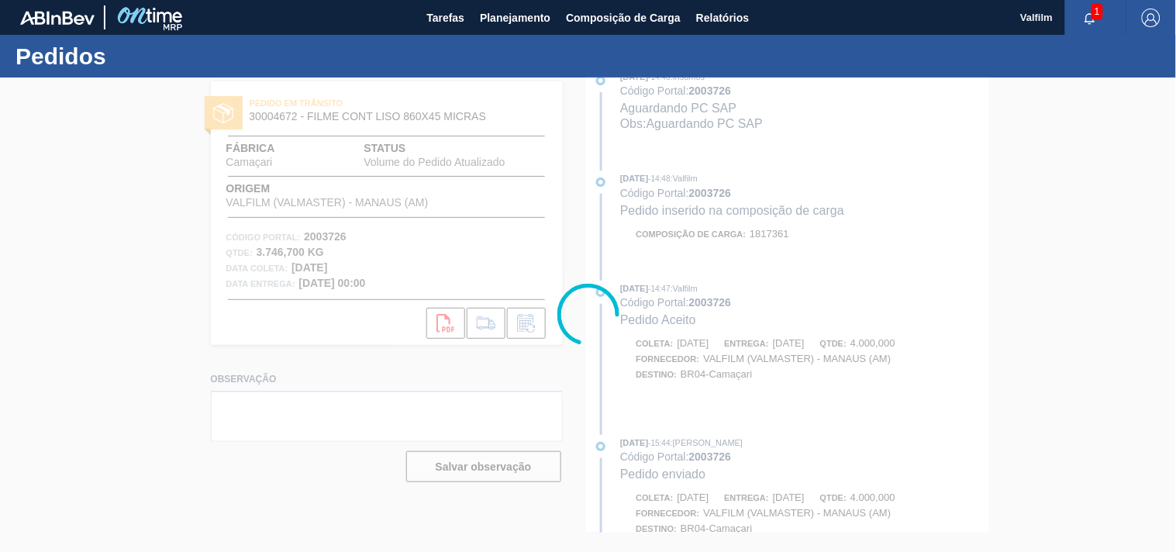
scroll to position [815, 0]
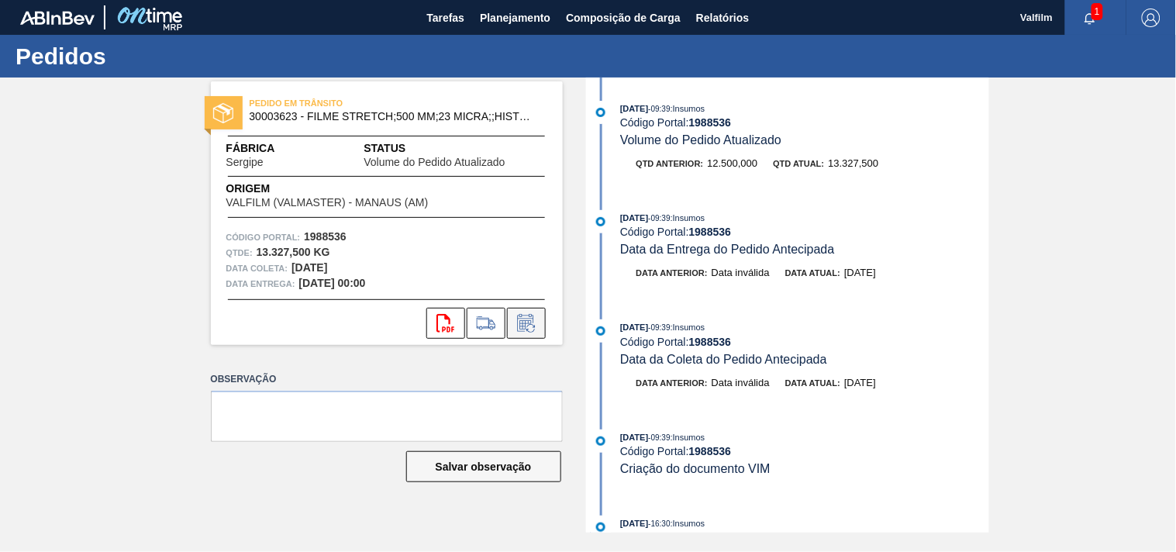
click at [533, 326] on icon at bounding box center [526, 323] width 25 height 19
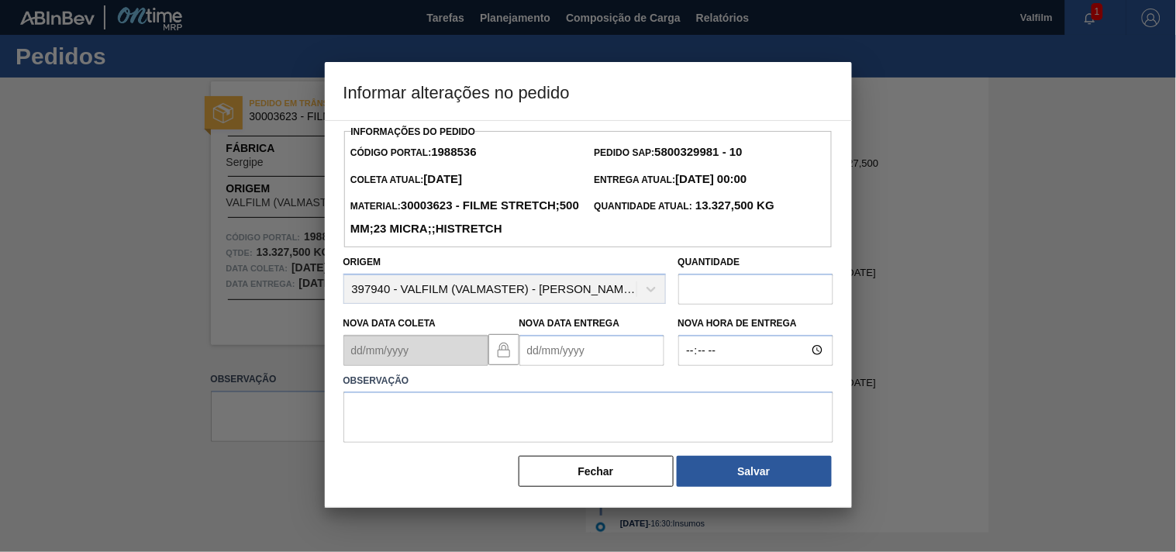
click at [552, 366] on Entrega1988536 "Nova Data Entrega" at bounding box center [591, 350] width 145 height 31
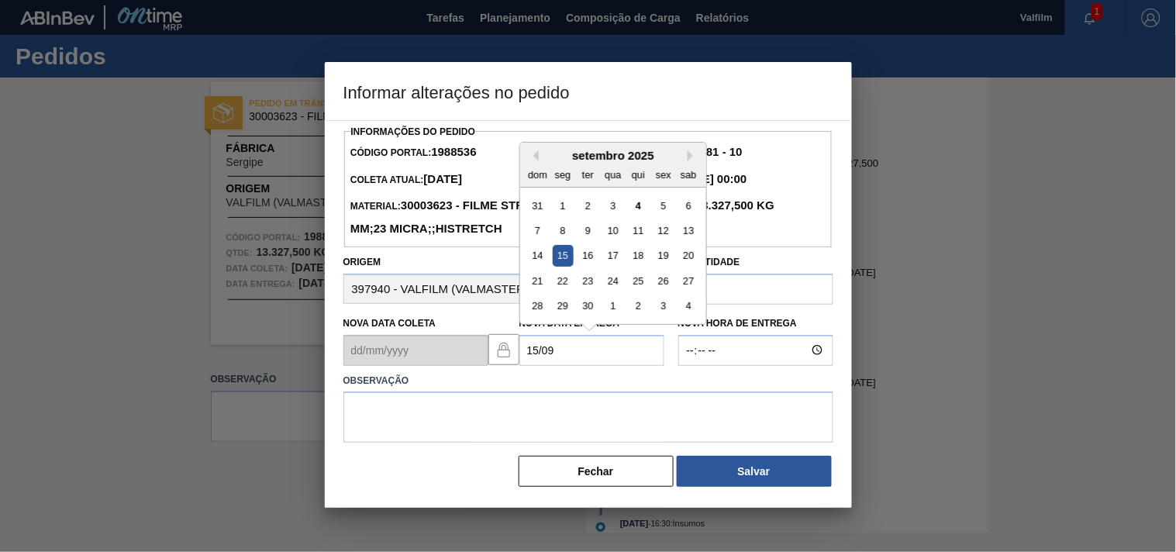
click at [562, 266] on div "15" at bounding box center [562, 255] width 21 height 21
type Entrega1988536 "[DATE]"
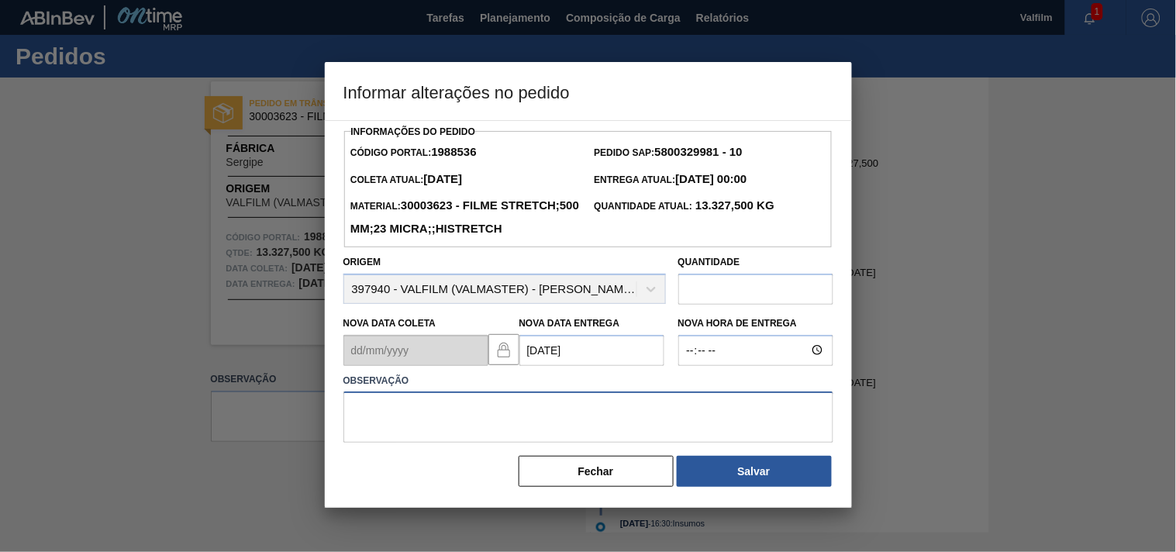
click at [364, 435] on textarea at bounding box center [588, 416] width 490 height 51
click at [517, 439] on textarea at bounding box center [588, 416] width 490 height 51
paste textarea "Ajuste entrega ( atraso navio/conteiner )."
click at [437, 436] on textarea "Ajuste entrega ( atraso navio/conteiner )." at bounding box center [588, 416] width 490 height 51
drag, startPoint x: 536, startPoint y: 436, endPoint x: 432, endPoint y: 435, distance: 104.7
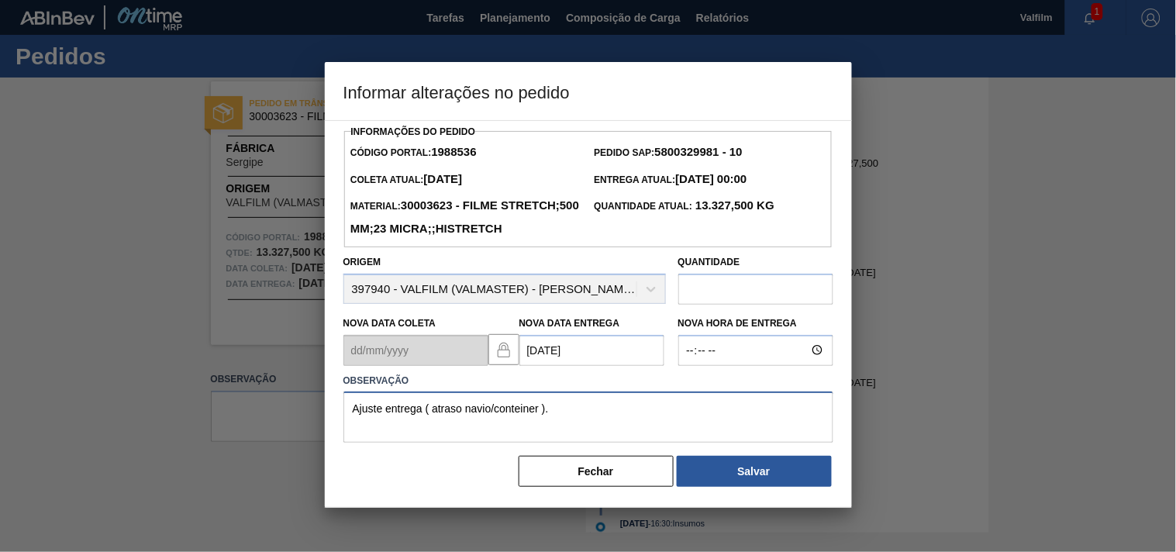
click at [432, 435] on textarea "Ajuste entrega ( atraso navio/conteiner )." at bounding box center [588, 416] width 490 height 51
type textarea "Ajuste entrega ( NAVIO ATRACA 09/09 )."
click at [729, 487] on button "Salvar" at bounding box center [754, 471] width 155 height 31
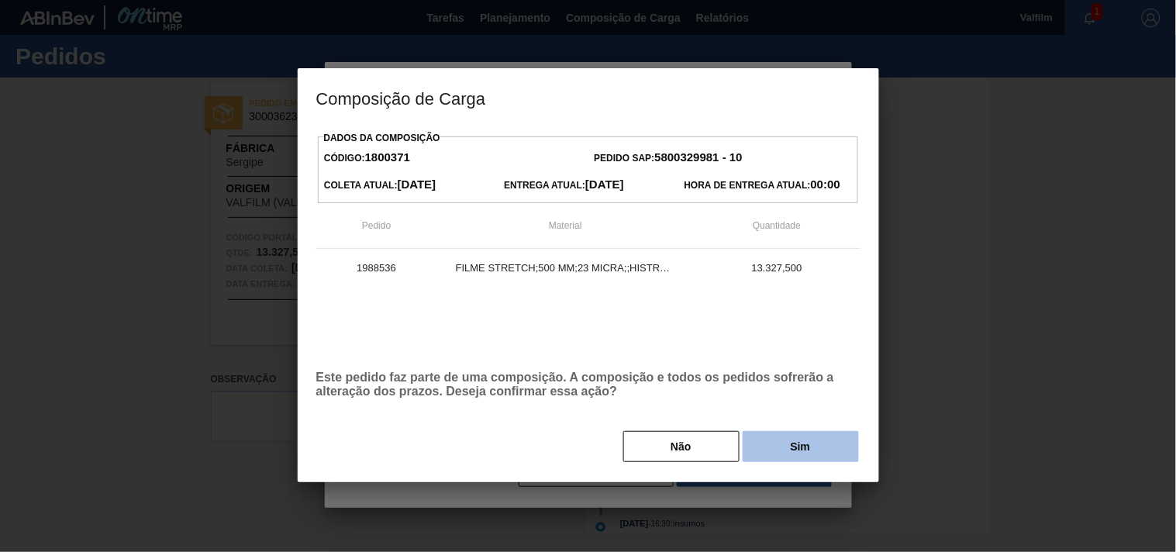
click at [757, 454] on button "Sim" at bounding box center [801, 446] width 116 height 31
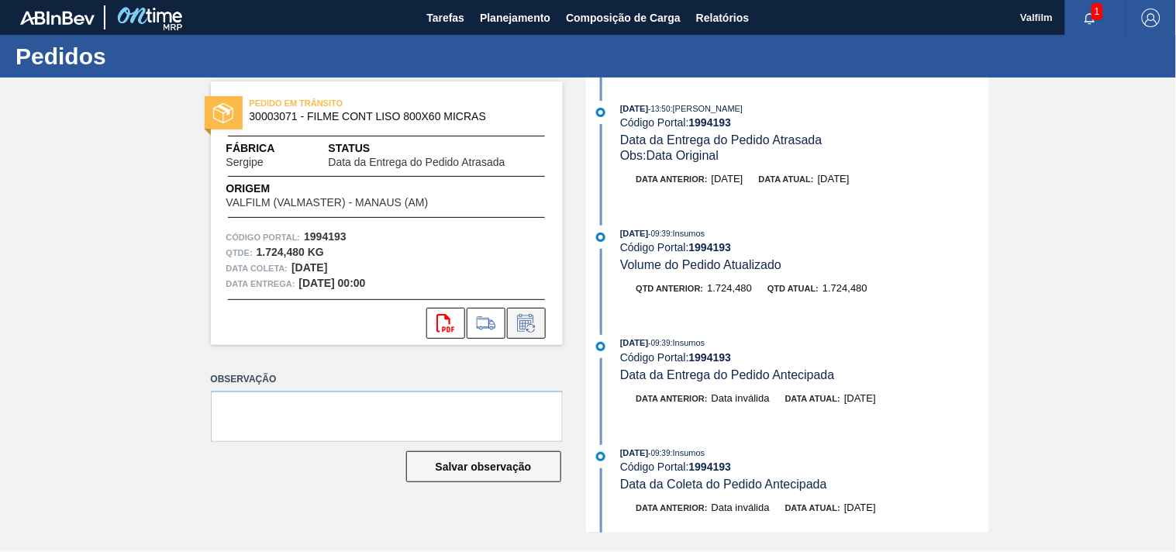
click at [533, 326] on icon at bounding box center [530, 328] width 9 height 9
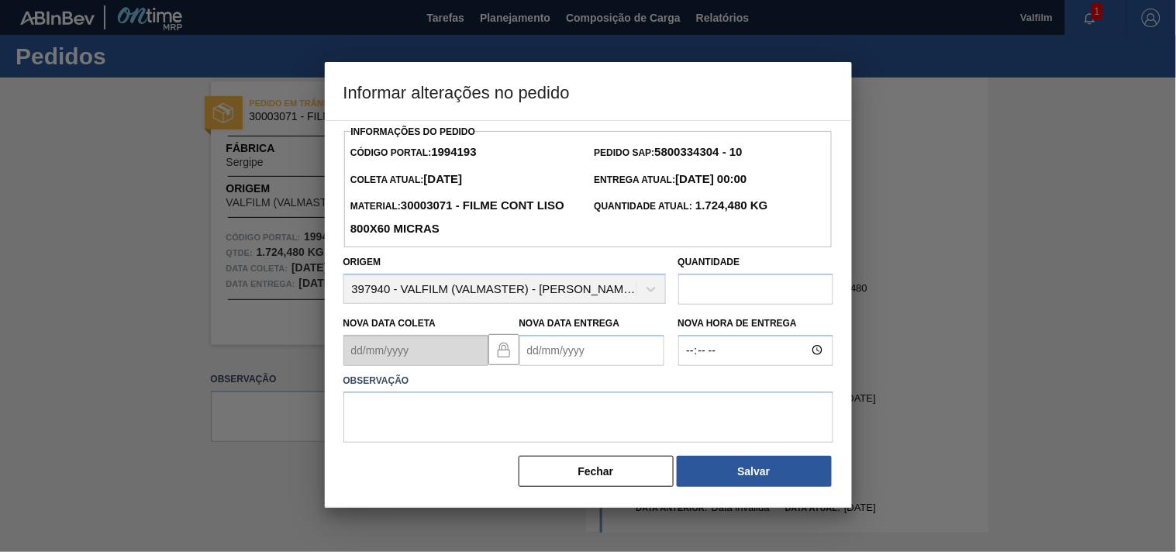
click at [545, 351] on Entrega1994193 "Nova Data Entrega" at bounding box center [591, 350] width 145 height 31
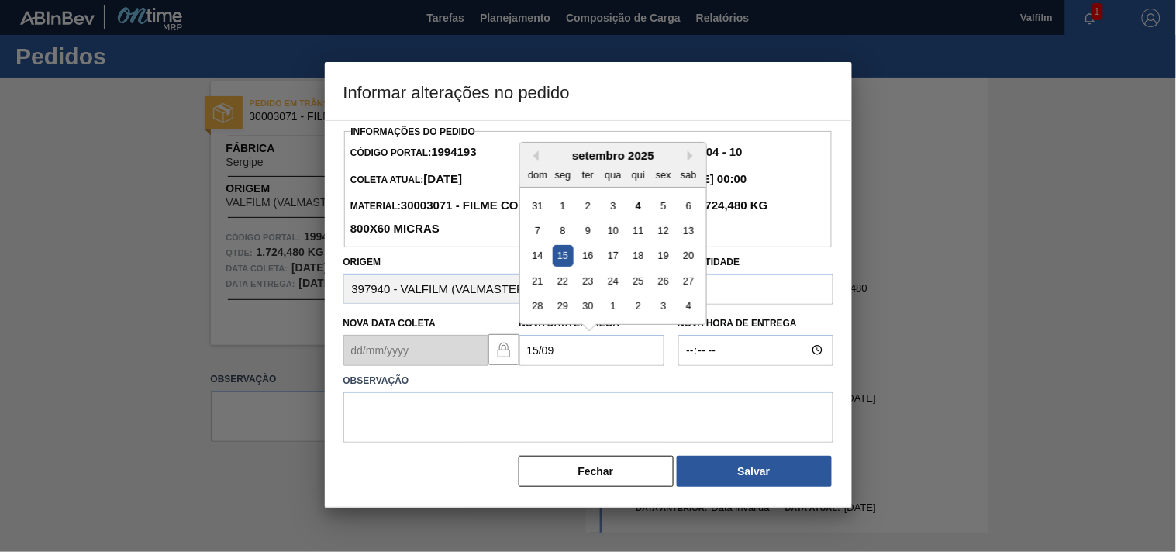
click at [560, 266] on div "15" at bounding box center [562, 255] width 21 height 21
type Entrega1994193 "[DATE]"
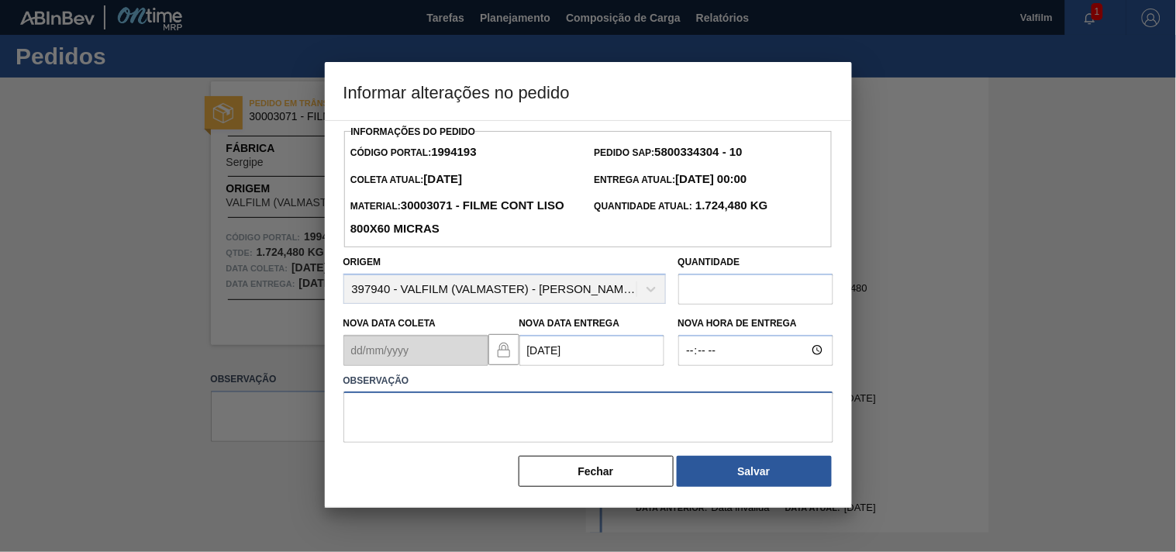
click at [398, 421] on textarea at bounding box center [588, 416] width 490 height 51
click at [405, 419] on textarea at bounding box center [588, 416] width 490 height 51
paste textarea "Ajuste entrega ( otimização card / veiculo )."
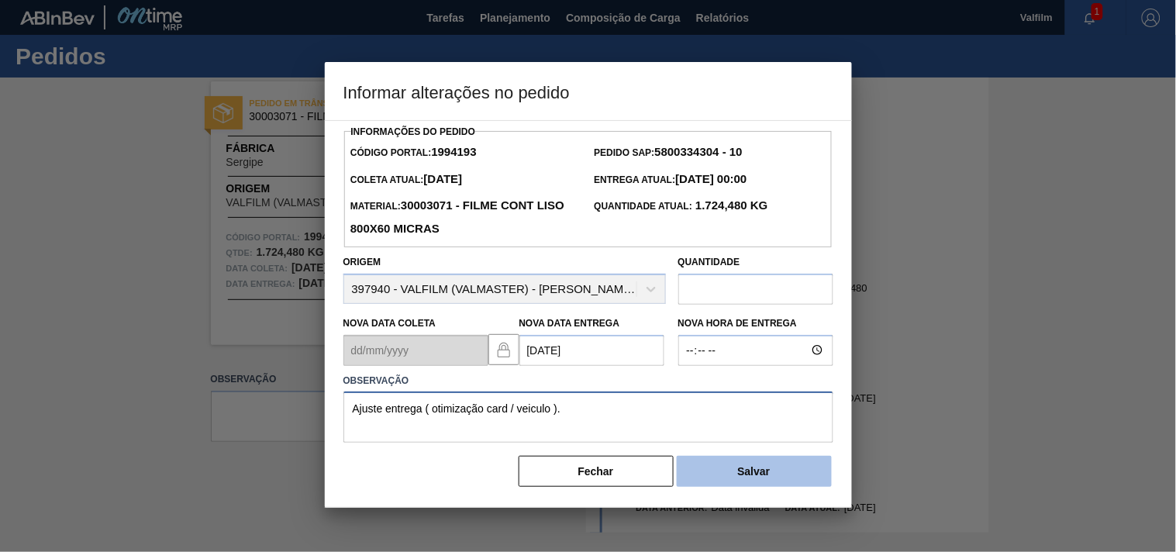
type textarea "Ajuste entrega ( otimização card / veiculo )."
click at [724, 473] on button "Salvar" at bounding box center [754, 471] width 155 height 31
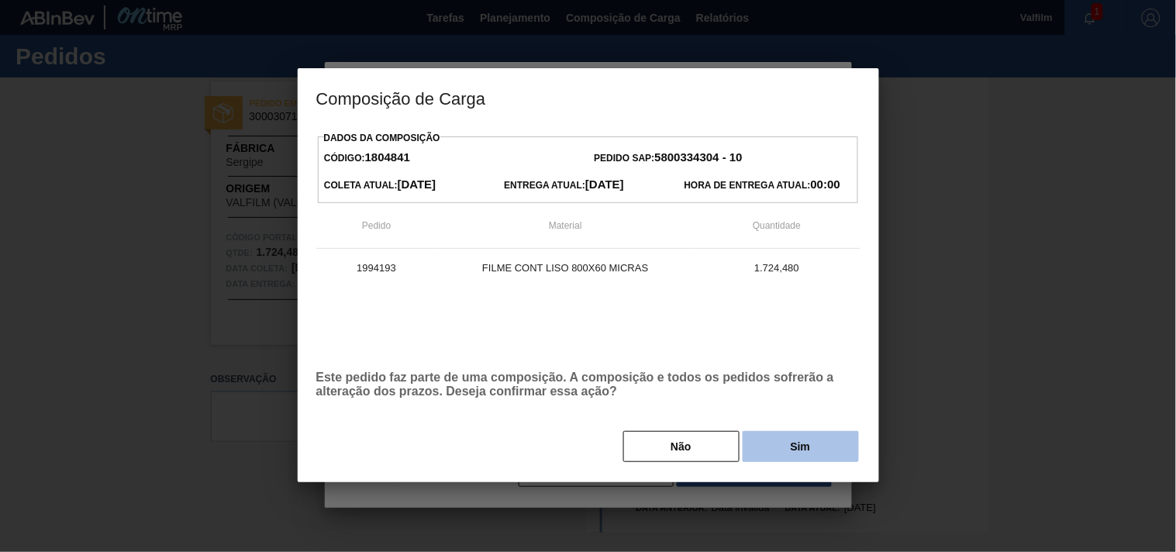
click at [843, 450] on button "Sim" at bounding box center [801, 446] width 116 height 31
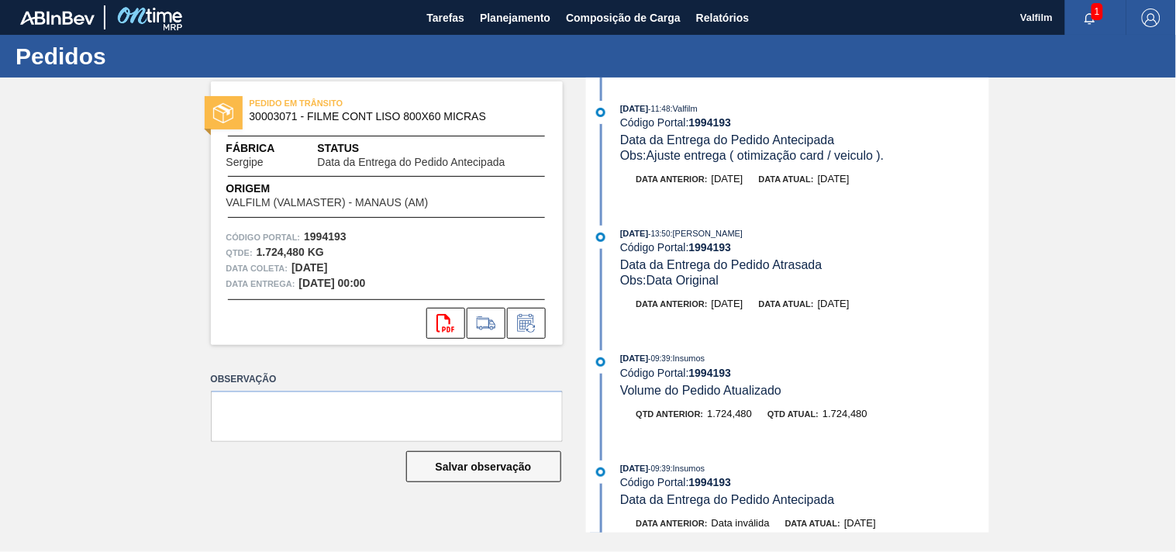
click at [40, 282] on div "PEDIDO EM TRÂNSITO 30003071 - FILME CONT LISO 800X60 MICRAS Fábrica Sergipe Sta…" at bounding box center [588, 305] width 1176 height 455
